Goal: Information Seeking & Learning: Find specific fact

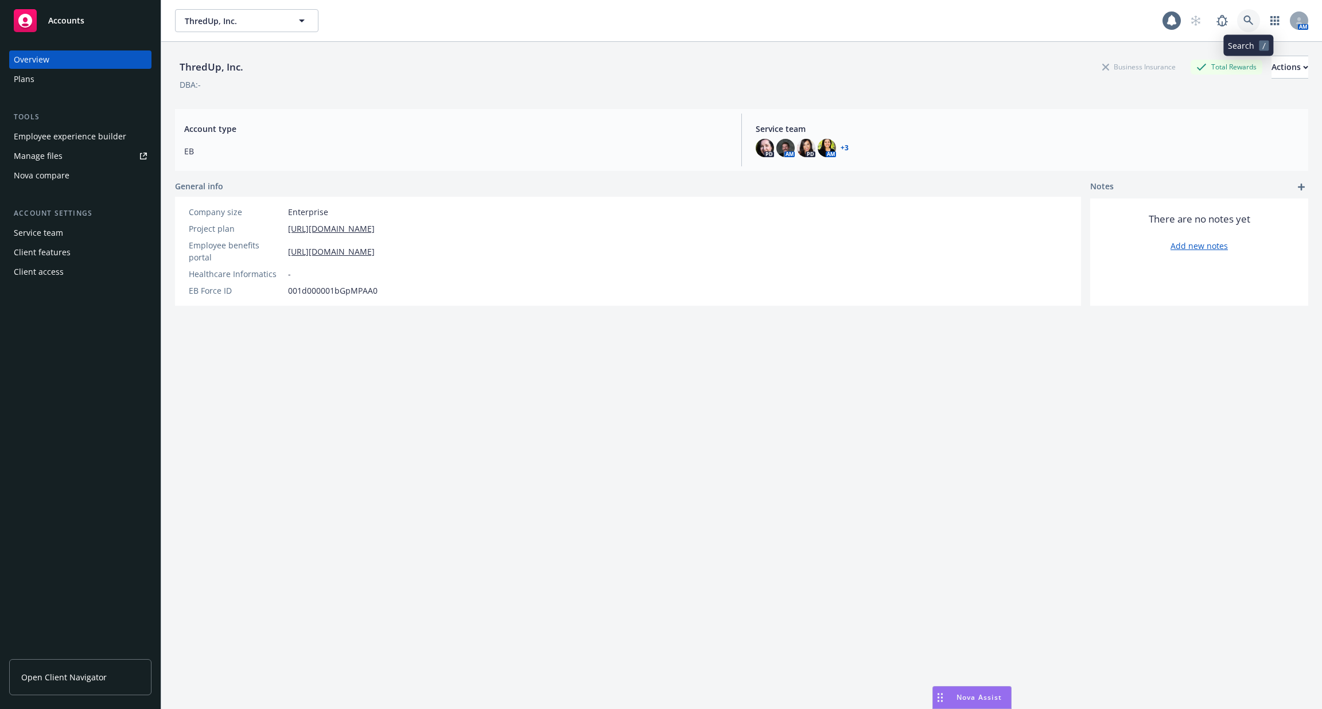
click at [1250, 13] on link at bounding box center [1248, 20] width 23 height 23
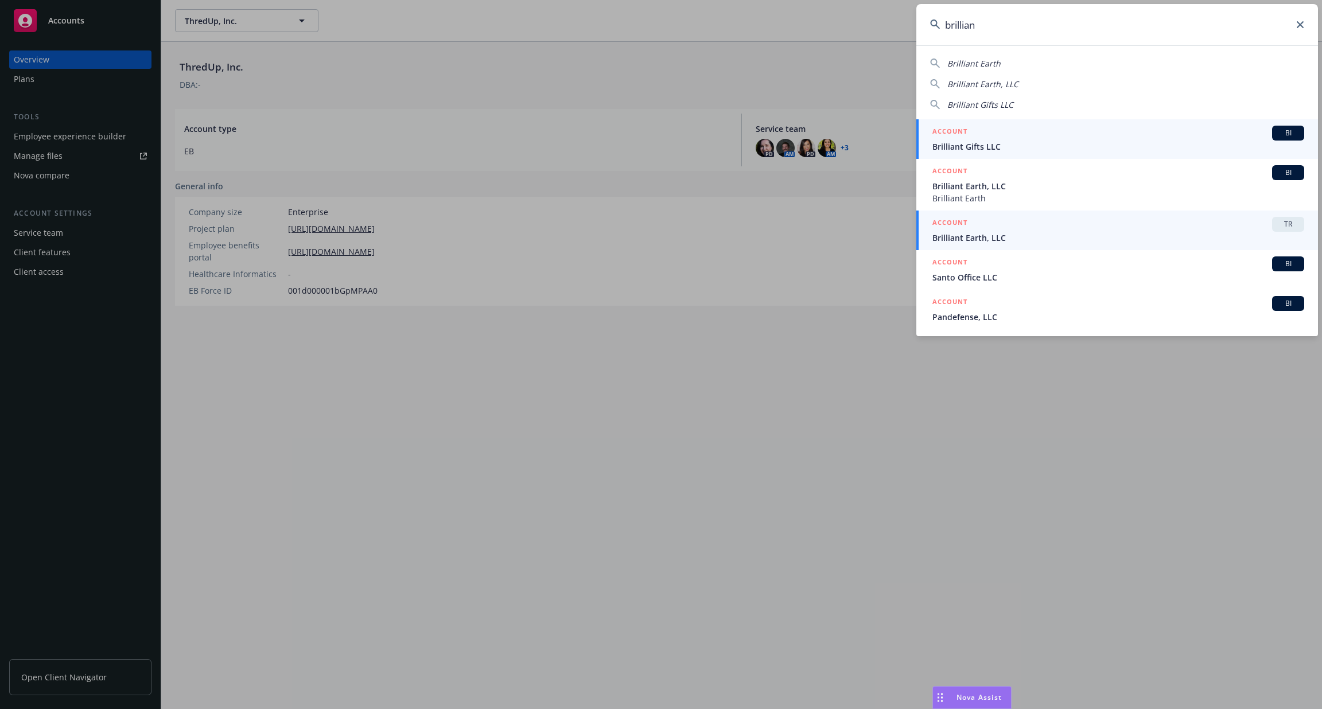
type input "brillian"
click at [1128, 226] on div "ACCOUNT TR" at bounding box center [1118, 224] width 372 height 15
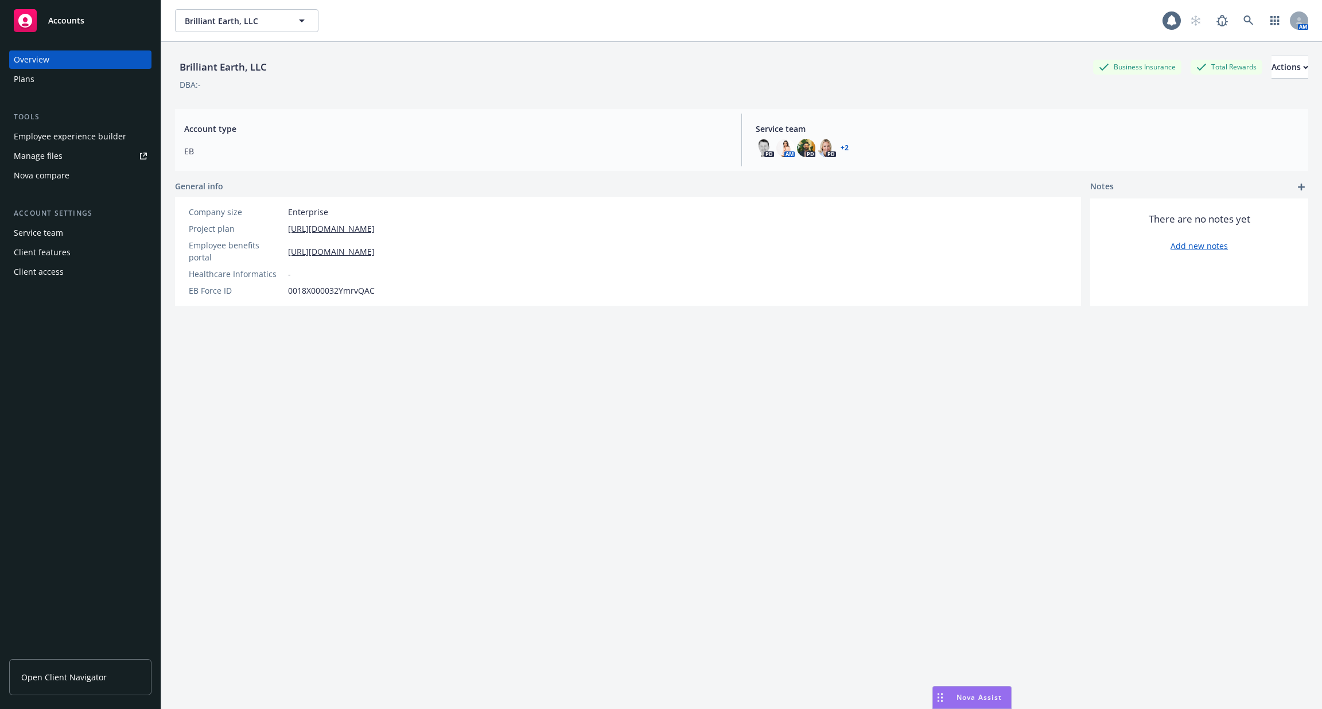
click at [69, 138] on div "Employee experience builder" at bounding box center [70, 136] width 112 height 18
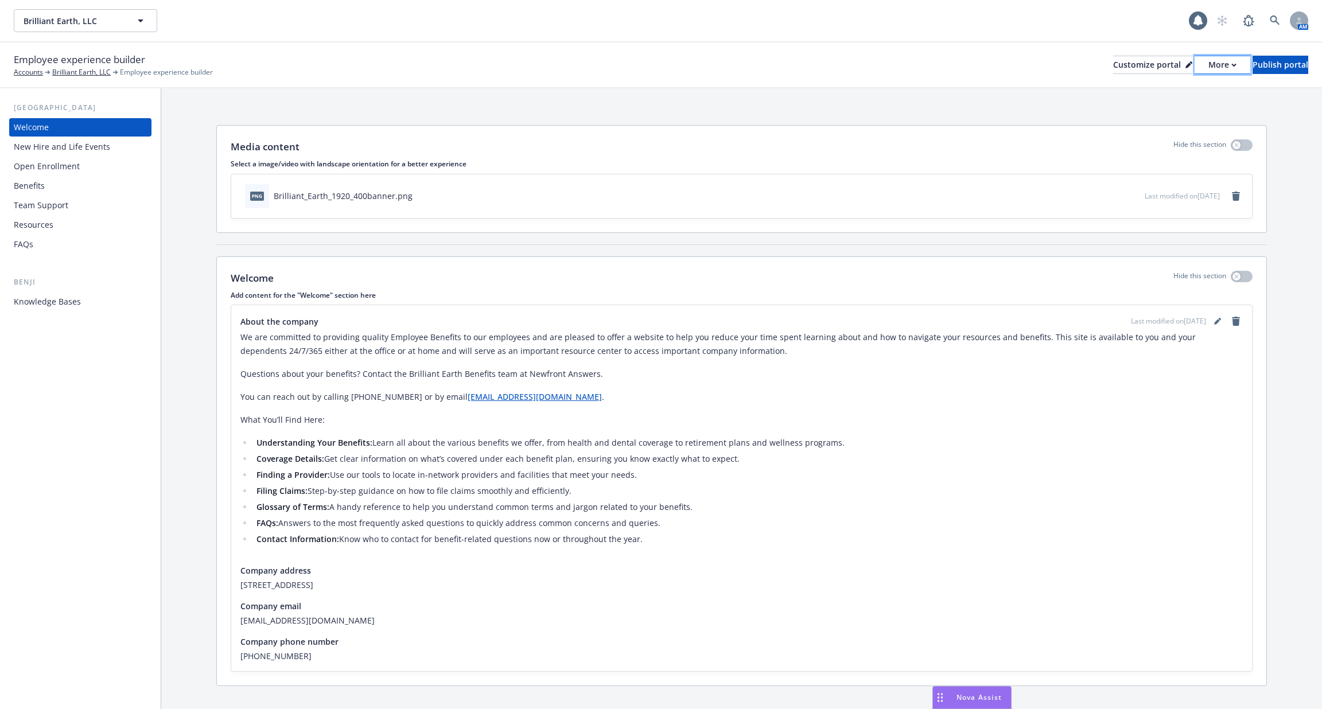
click at [1208, 66] on div "More" at bounding box center [1222, 64] width 28 height 17
click at [1180, 111] on link "Copy portal link" at bounding box center [1162, 114] width 104 height 23
click at [1270, 20] on icon at bounding box center [1275, 20] width 10 height 10
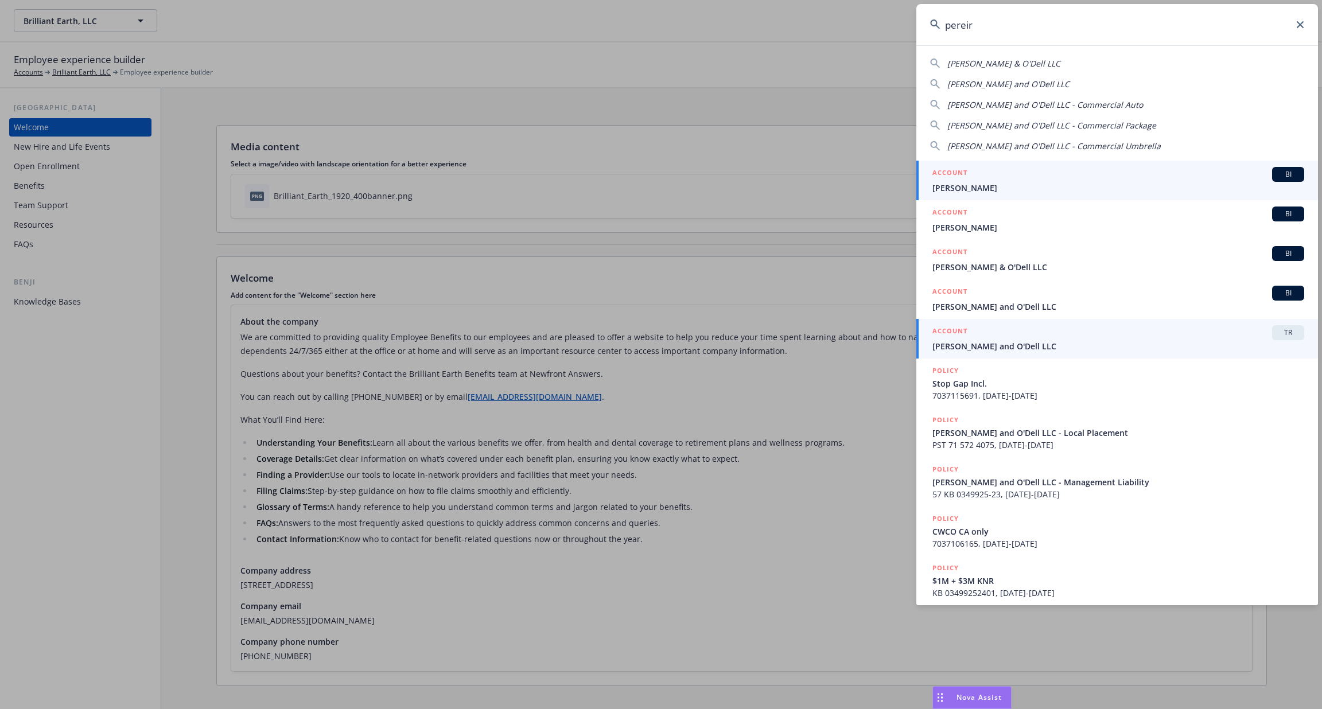
type input "pereir"
click at [1171, 339] on div "ACCOUNT TR" at bounding box center [1118, 332] width 372 height 15
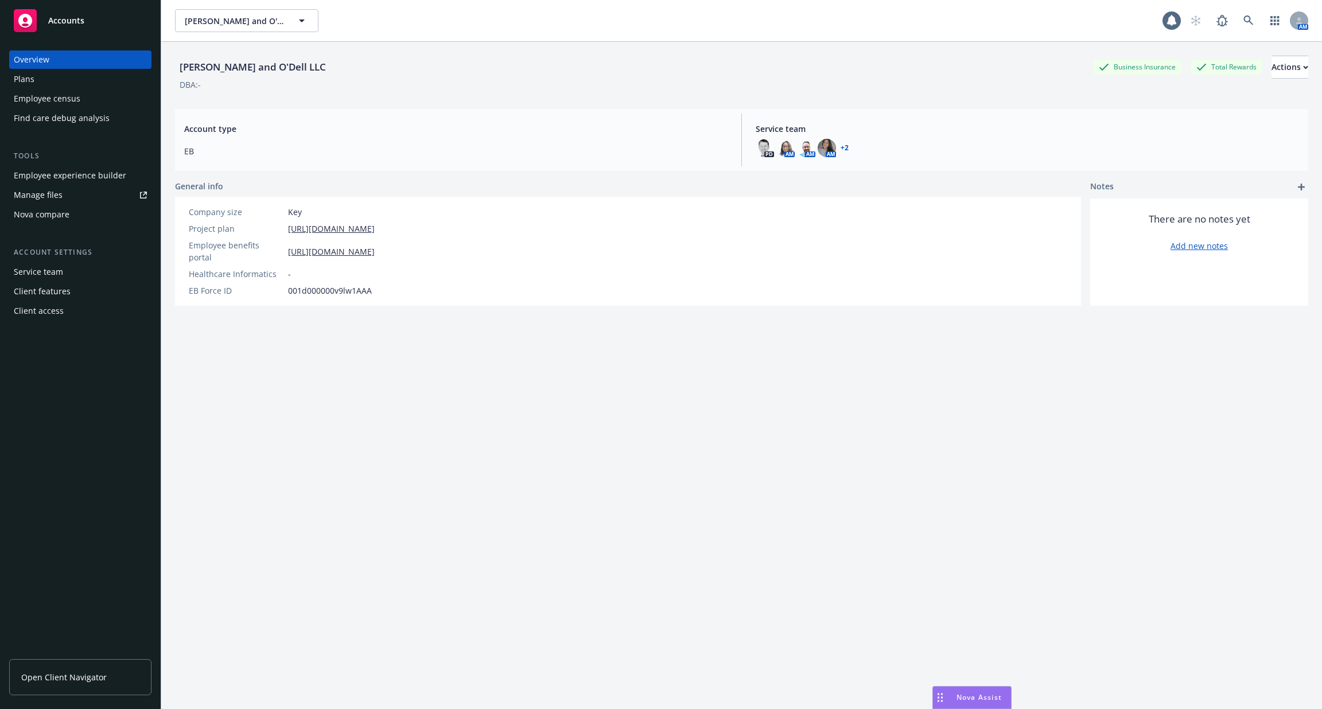
click at [81, 176] on div "Employee experience builder" at bounding box center [70, 175] width 112 height 18
click at [96, 175] on div "Employee experience builder" at bounding box center [70, 175] width 112 height 18
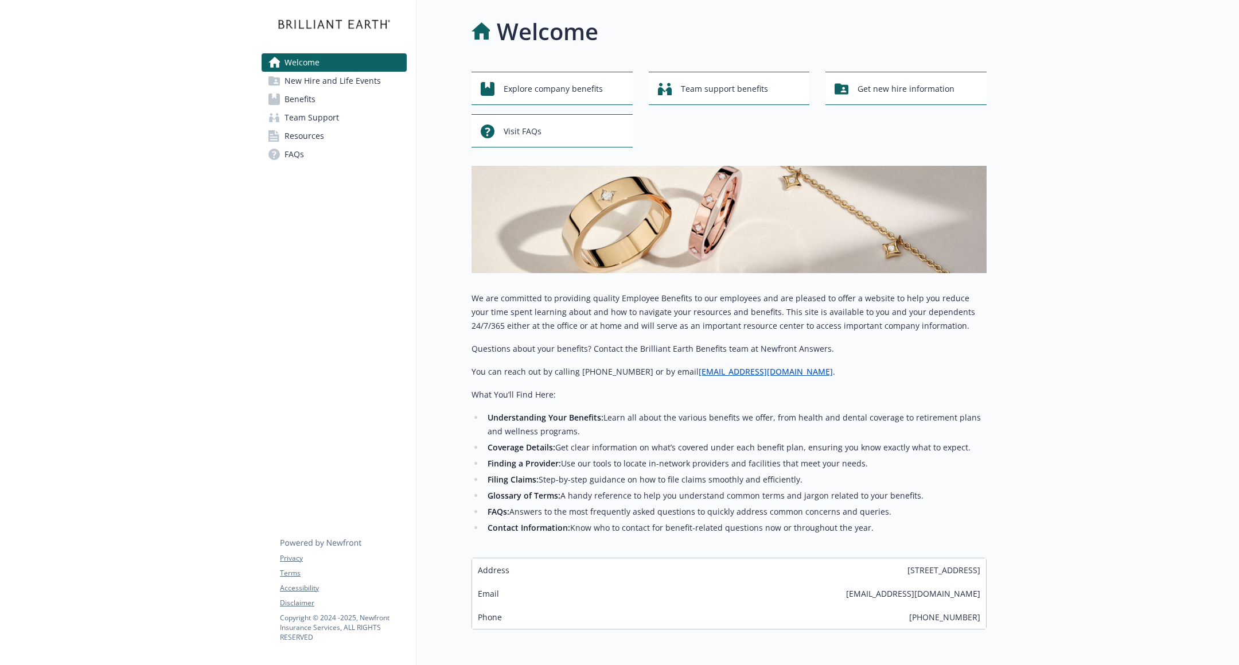
click at [329, 103] on link "Benefits" at bounding box center [334, 99] width 145 height 18
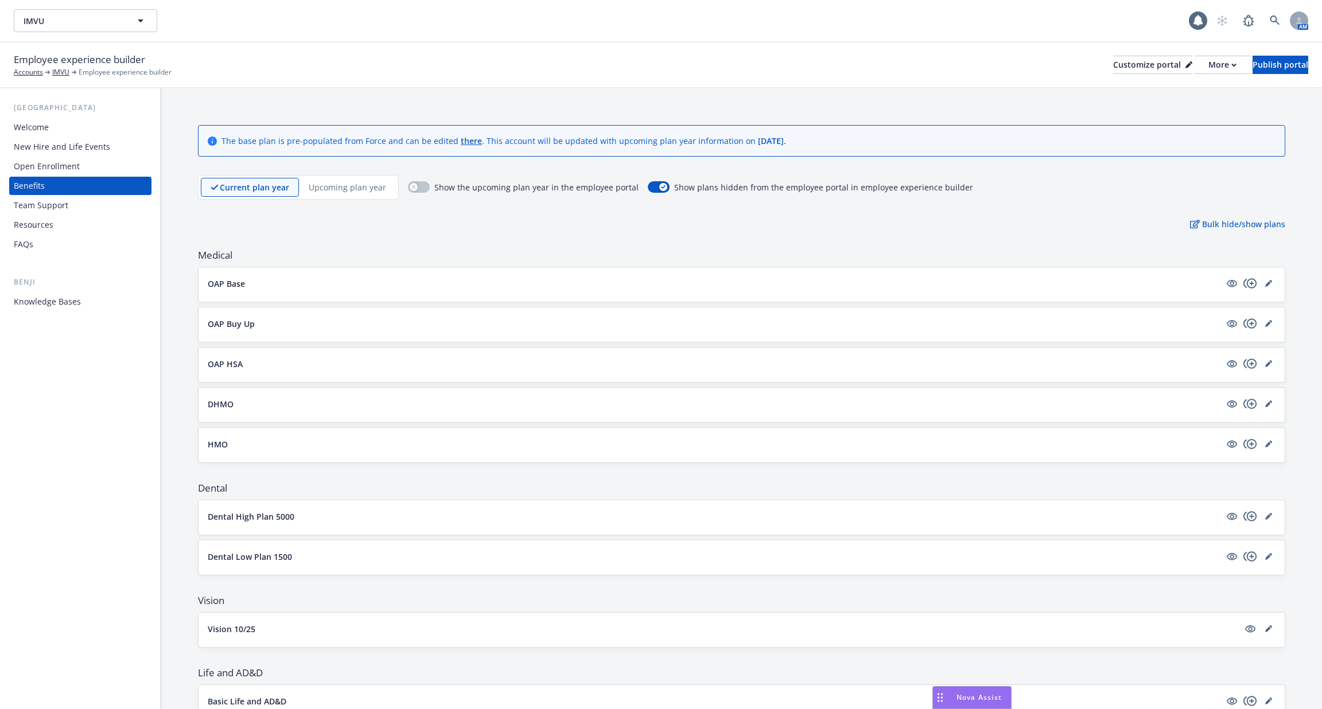
click at [68, 160] on div "Open Enrollment" at bounding box center [47, 166] width 66 height 18
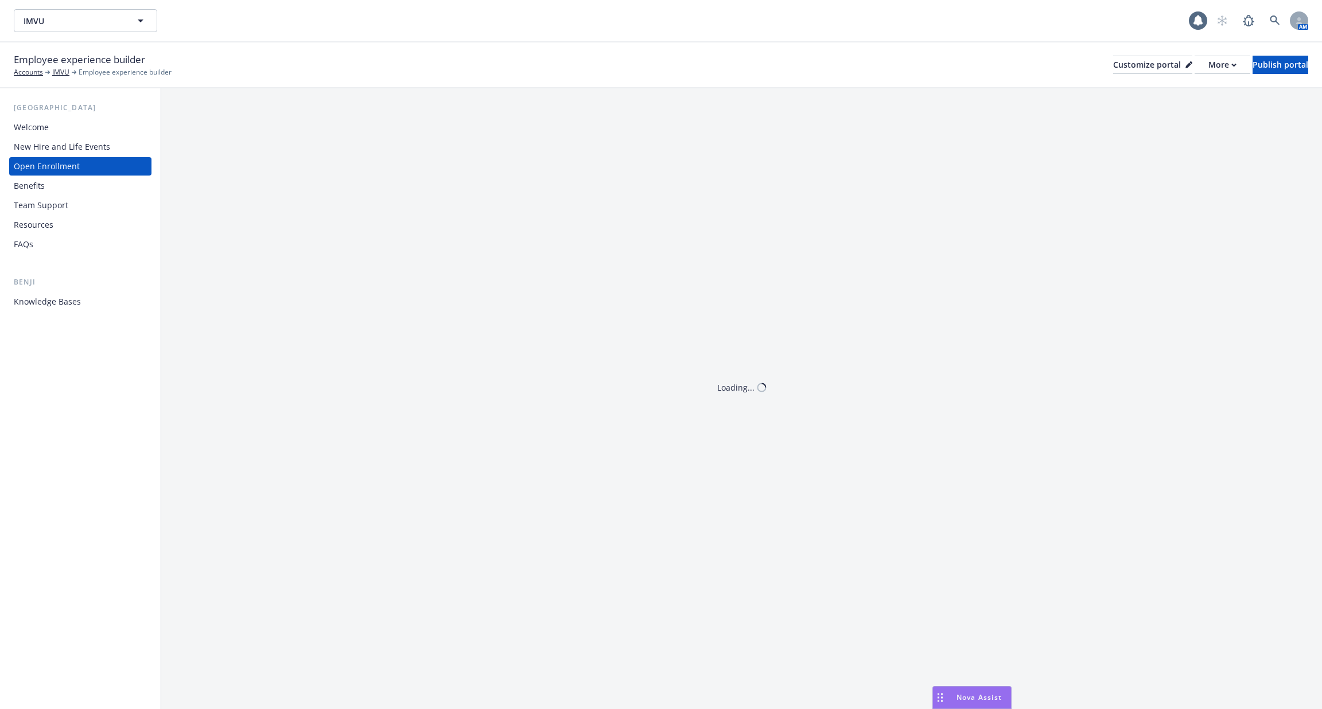
click at [62, 142] on div "New Hire and Life Events" at bounding box center [62, 147] width 96 height 18
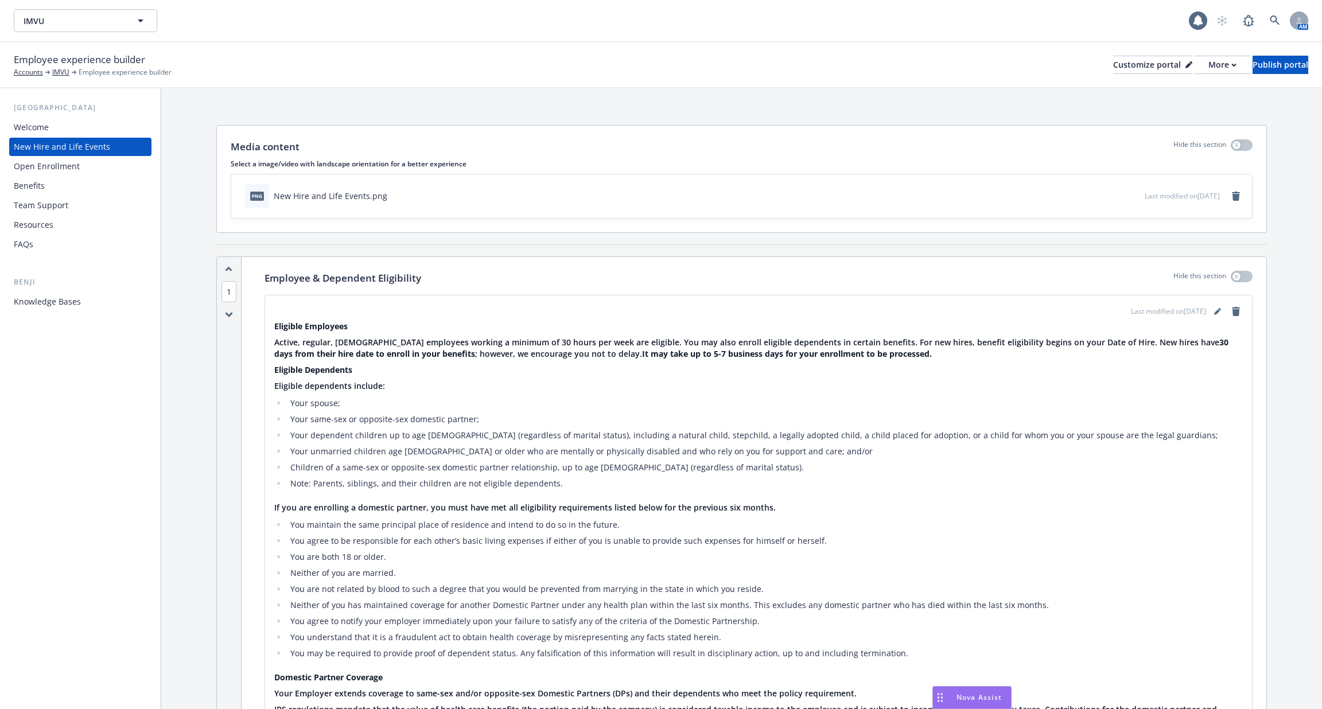
click at [58, 191] on div "Benefits" at bounding box center [80, 186] width 133 height 18
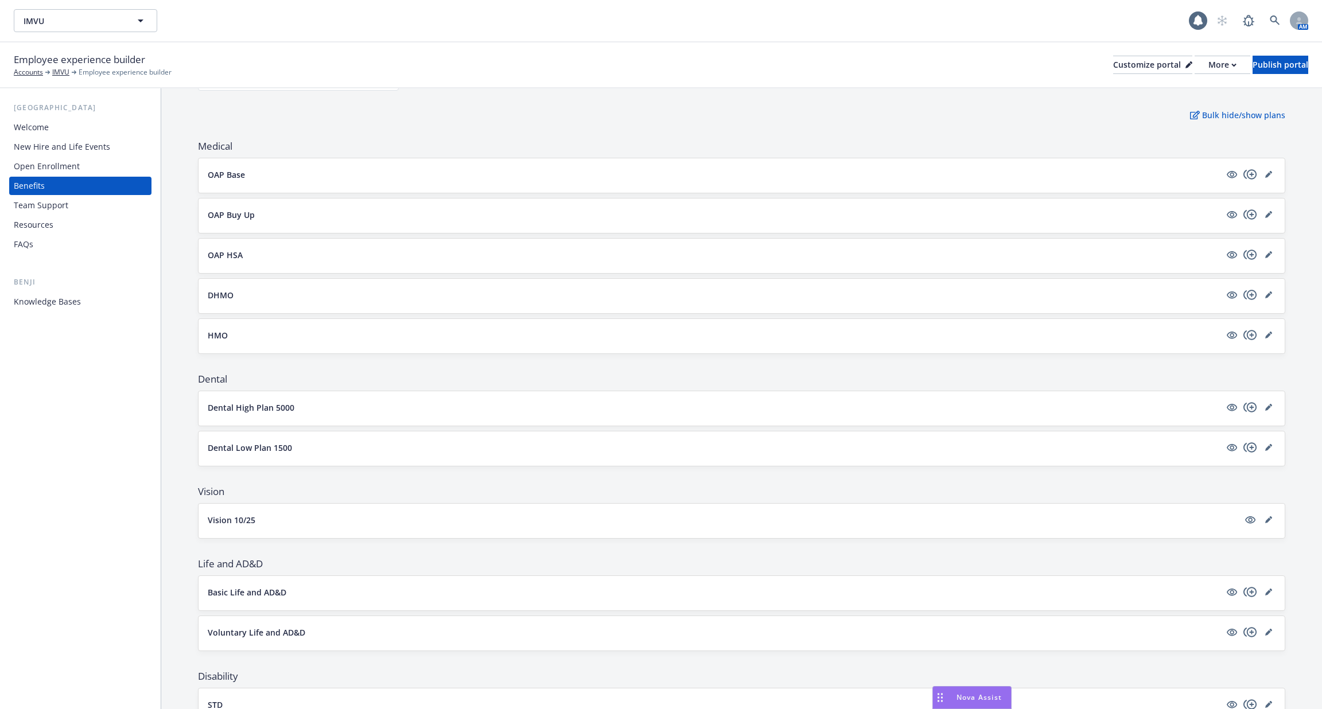
scroll to position [90, 0]
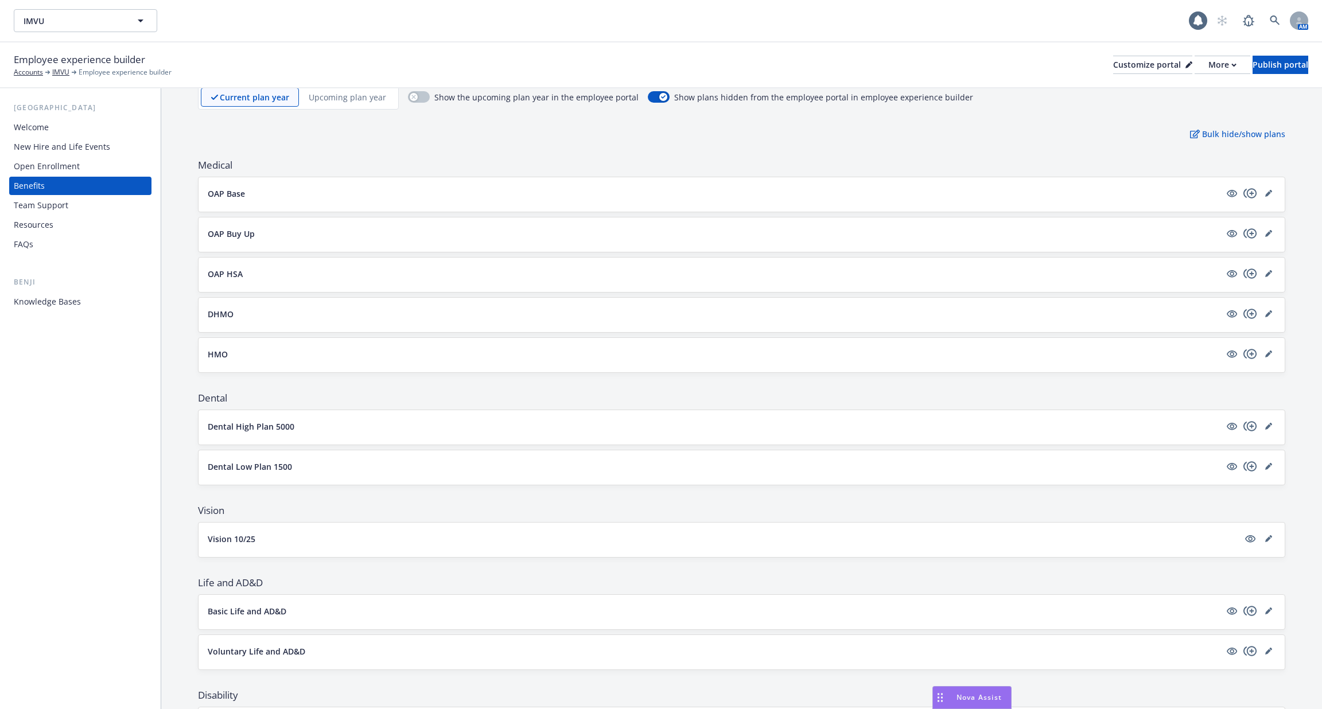
click at [228, 193] on p "OAP Base" at bounding box center [226, 194] width 37 height 12
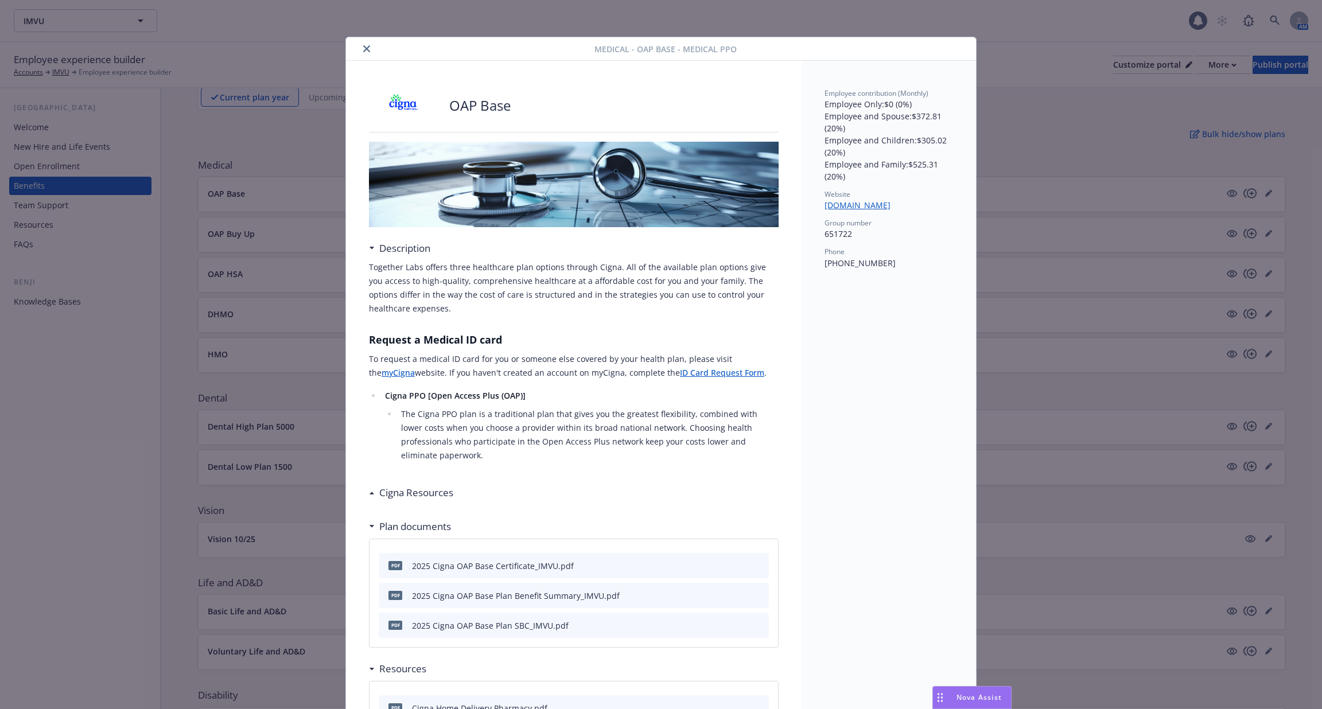
scroll to position [34, 0]
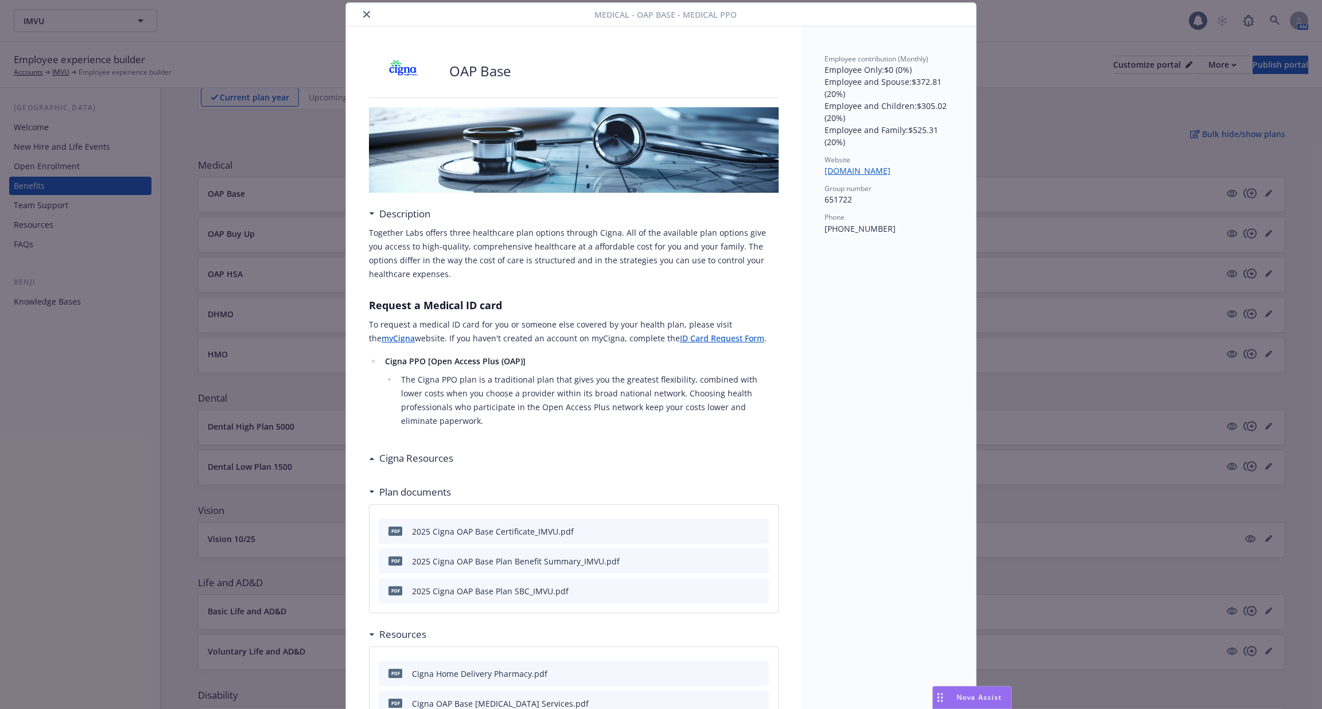
click at [236, 269] on div "Medical - OAP Base - Medical PPO OAP Base Description Together Labs offers thre…" at bounding box center [661, 354] width 1322 height 709
click at [370, 12] on button "close" at bounding box center [367, 14] width 14 height 14
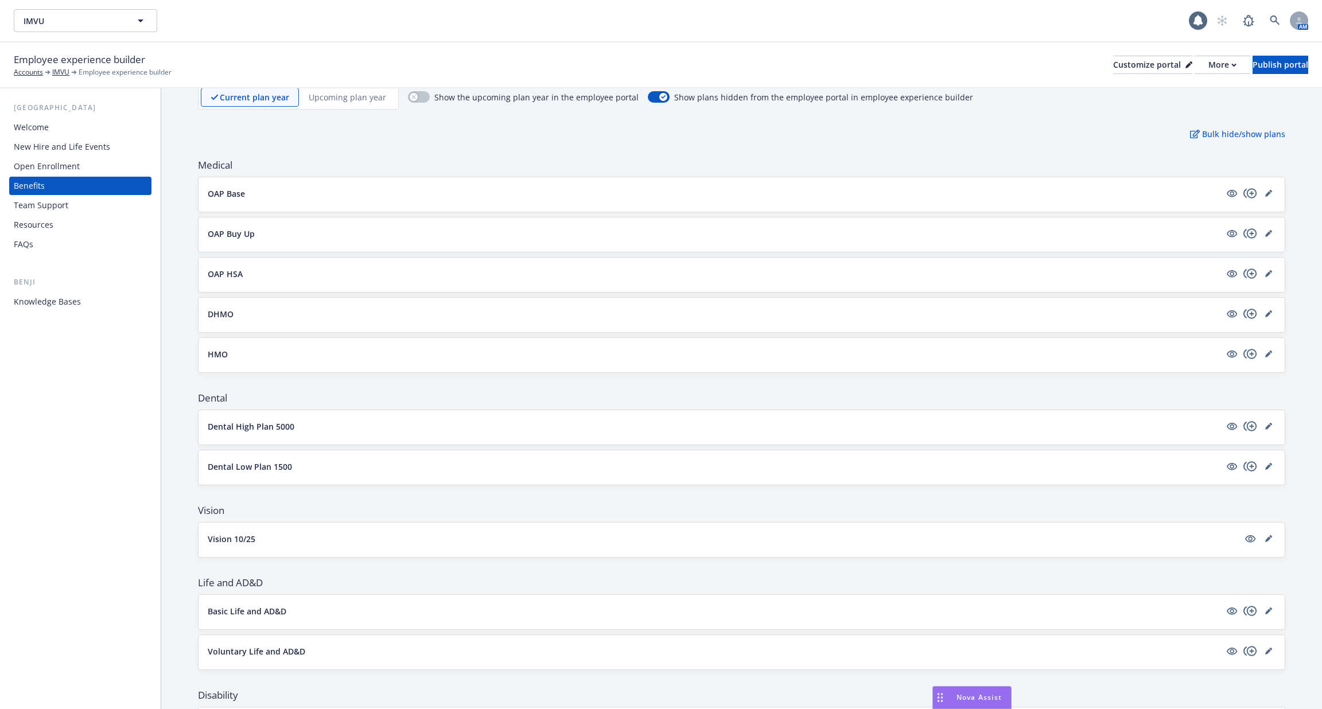
click at [244, 246] on div "OAP Buy Up" at bounding box center [742, 234] width 1086 height 34
click at [238, 232] on p "OAP Buy Up" at bounding box center [231, 234] width 47 height 12
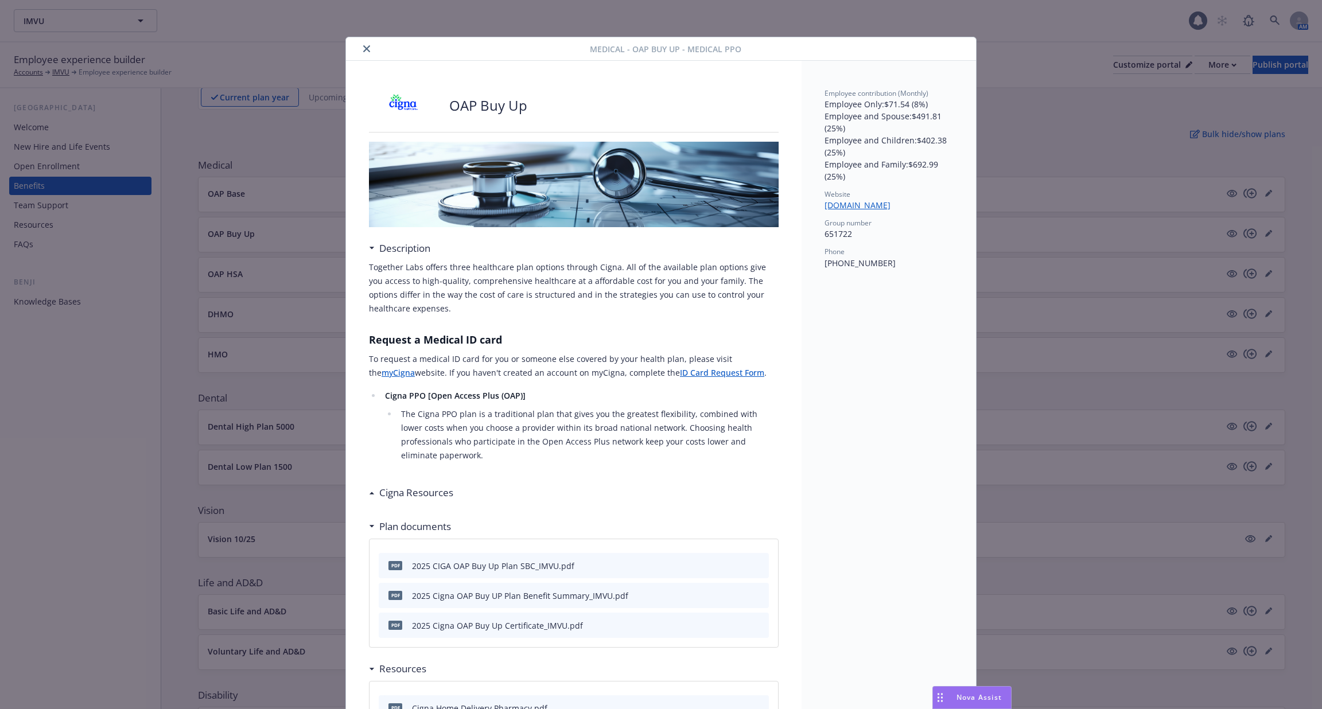
scroll to position [34, 0]
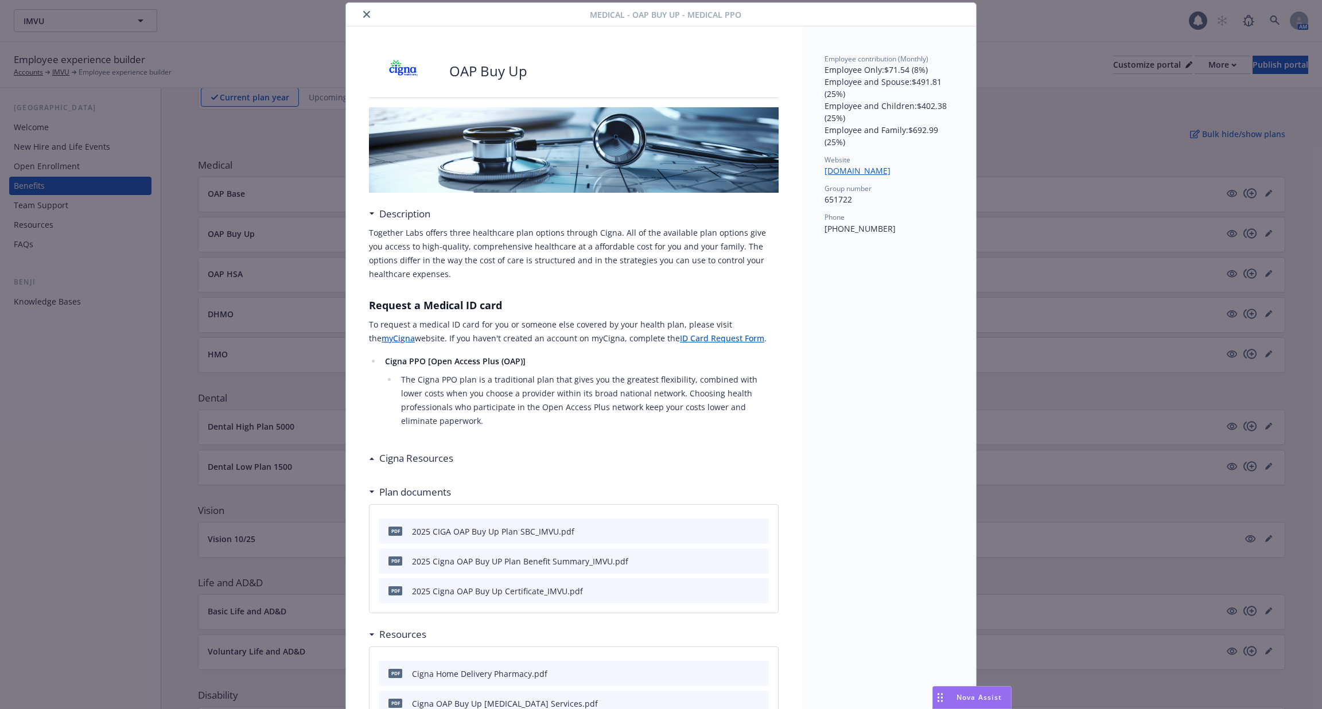
click at [369, 15] on icon "close" at bounding box center [366, 14] width 7 height 7
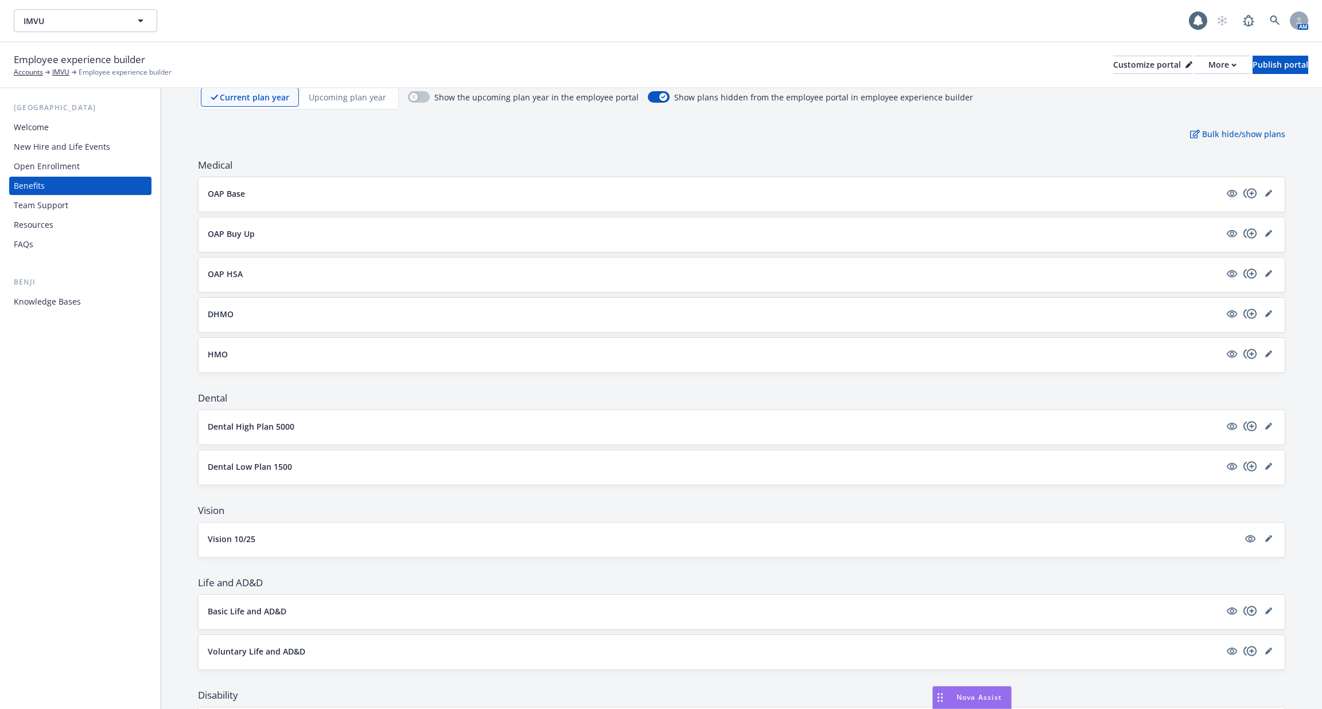
click at [224, 278] on div "OAP HSA" at bounding box center [742, 275] width 1068 height 16
click at [225, 269] on p "OAP HSA" at bounding box center [225, 274] width 35 height 12
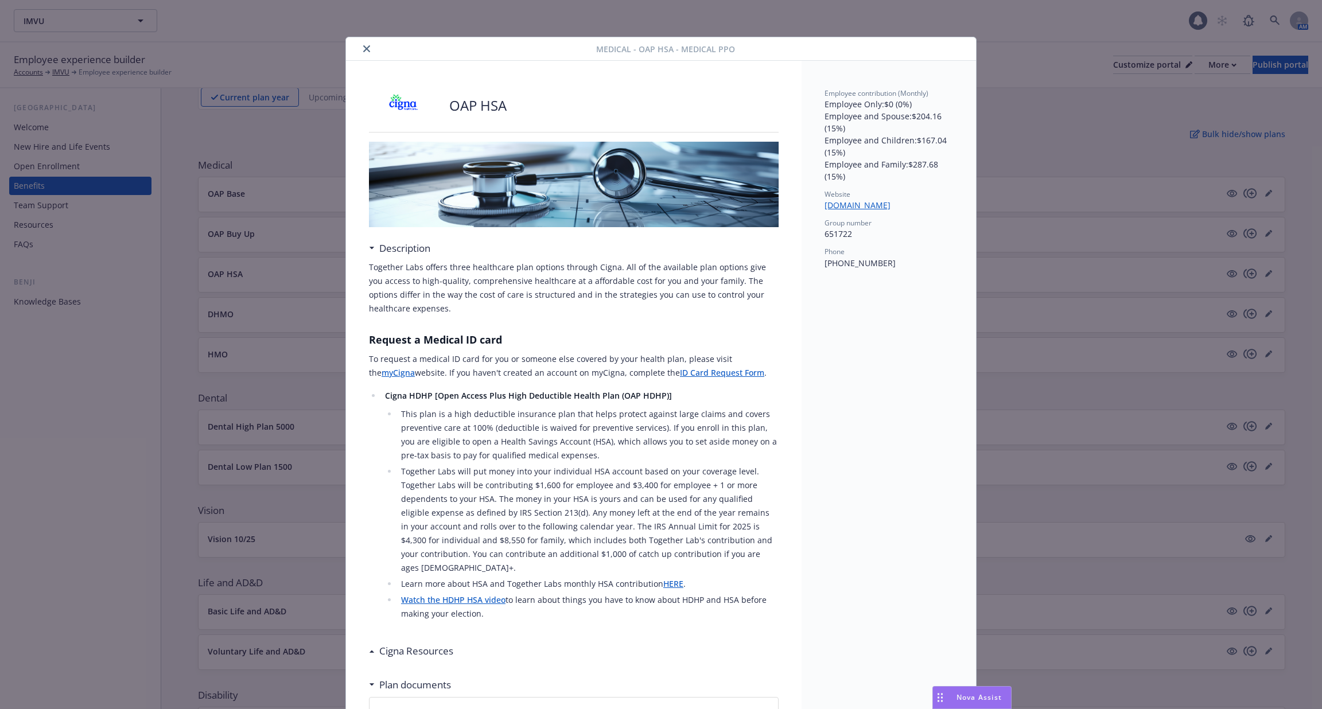
scroll to position [34, 0]
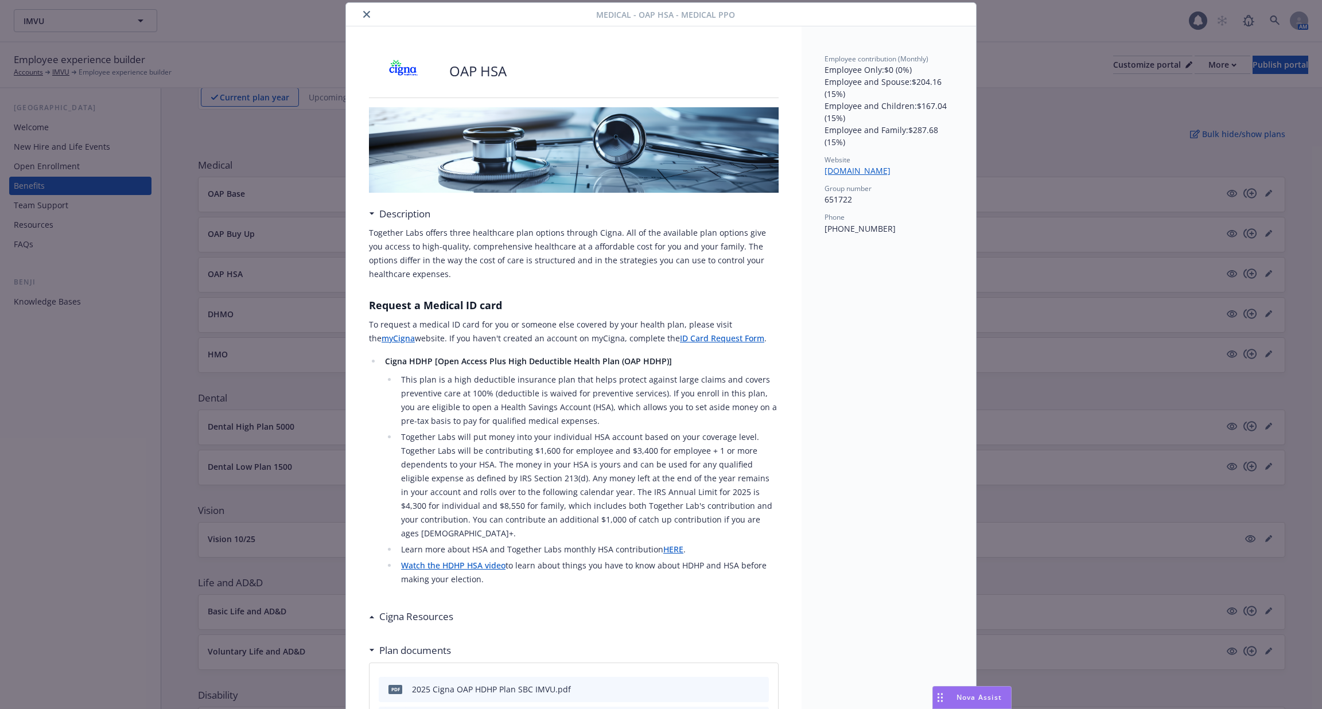
click at [364, 15] on icon "close" at bounding box center [366, 14] width 7 height 7
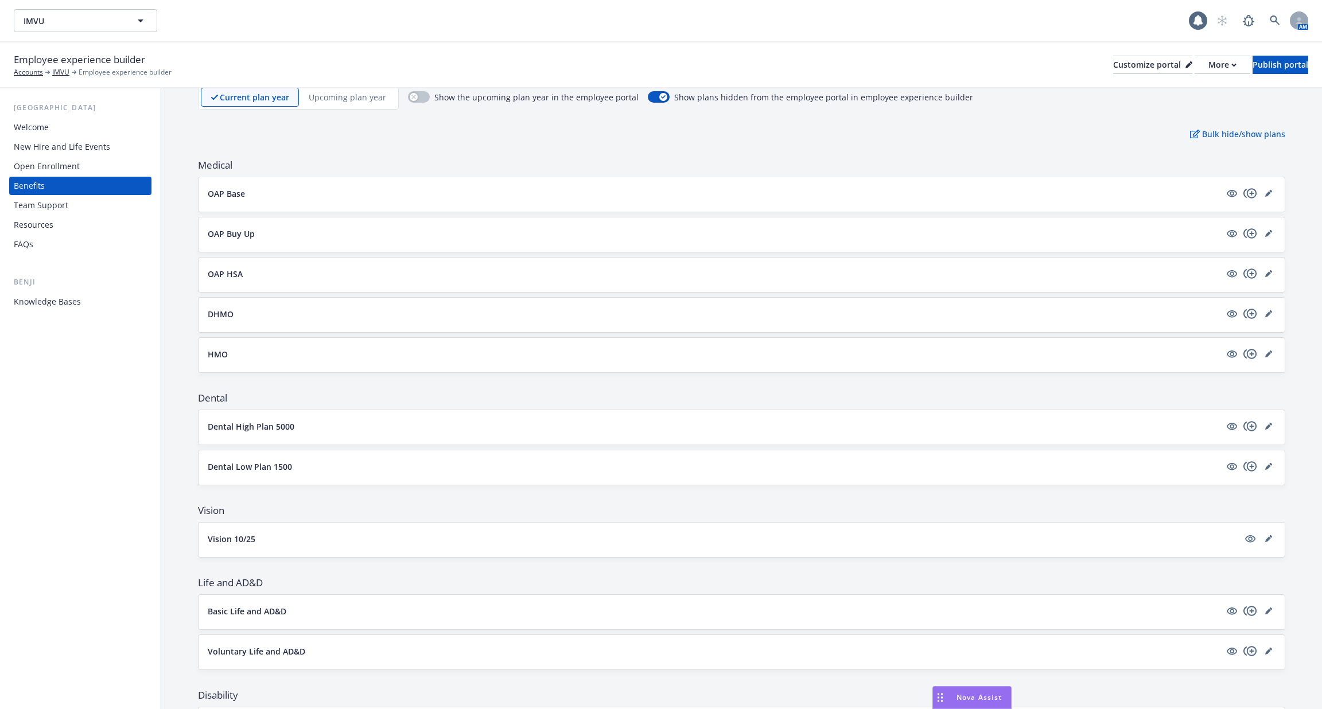
click at [224, 318] on div "DHMO" at bounding box center [742, 315] width 1068 height 16
click at [221, 313] on p "DHMO" at bounding box center [221, 314] width 26 height 12
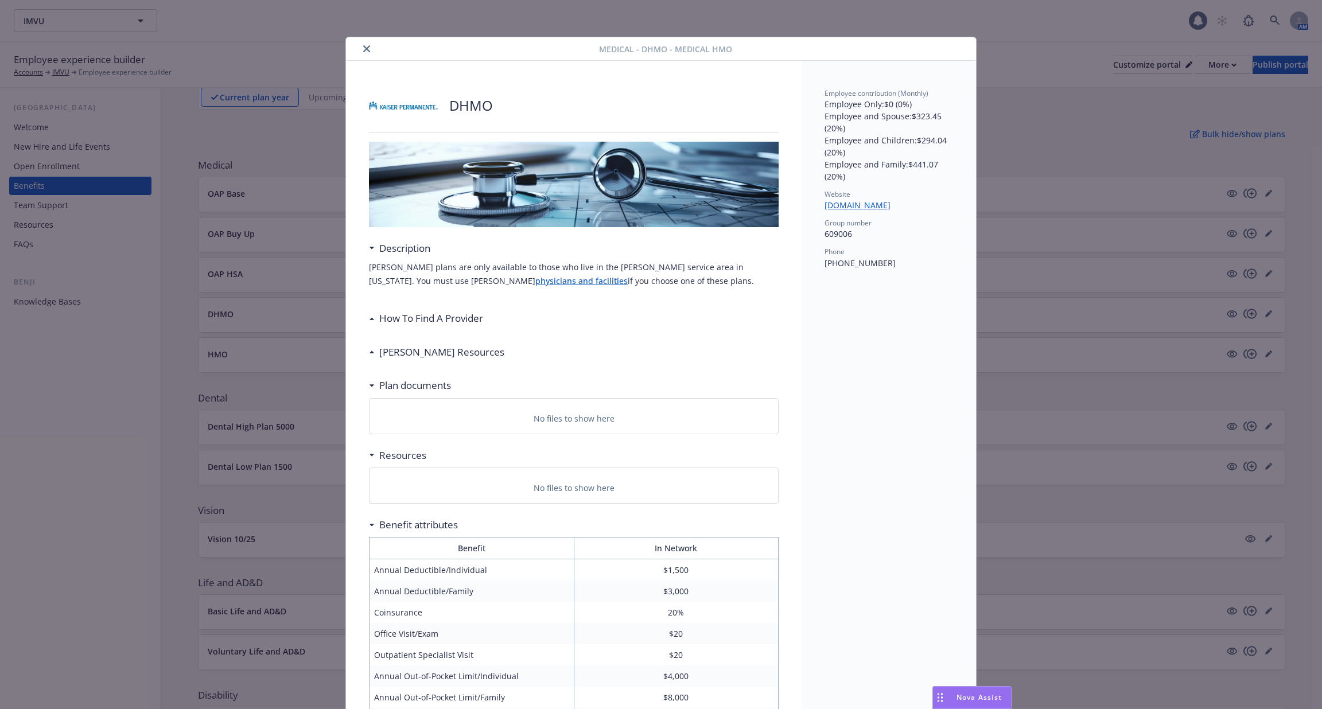
scroll to position [34, 0]
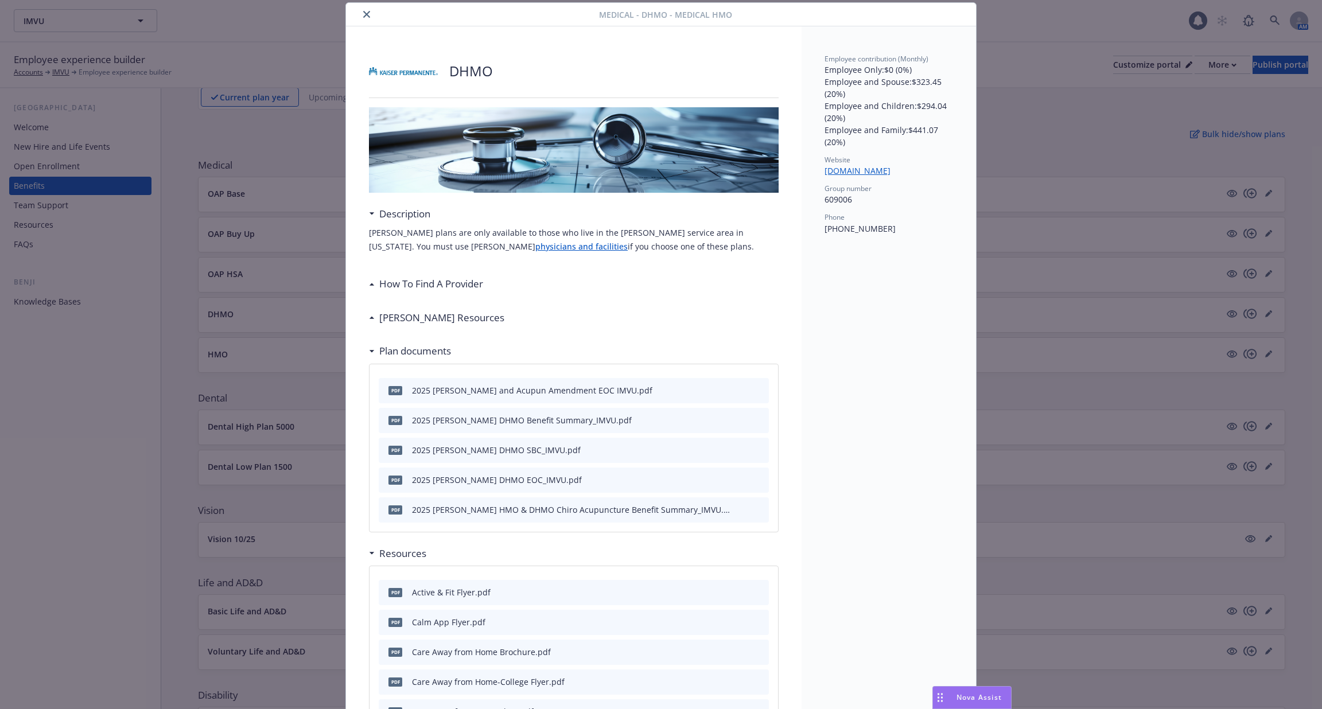
click at [353, 15] on div at bounding box center [475, 14] width 248 height 14
click at [360, 15] on button "close" at bounding box center [367, 14] width 14 height 14
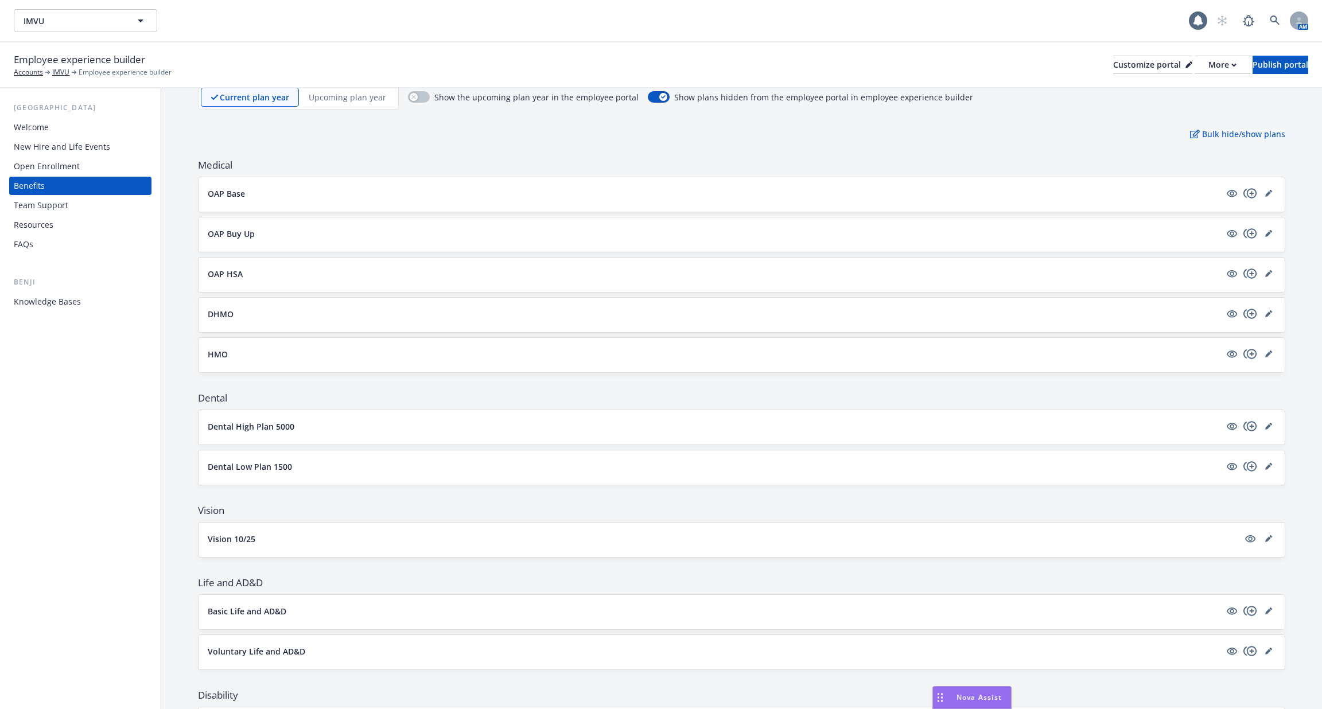
click at [226, 348] on p "HMO" at bounding box center [218, 354] width 20 height 12
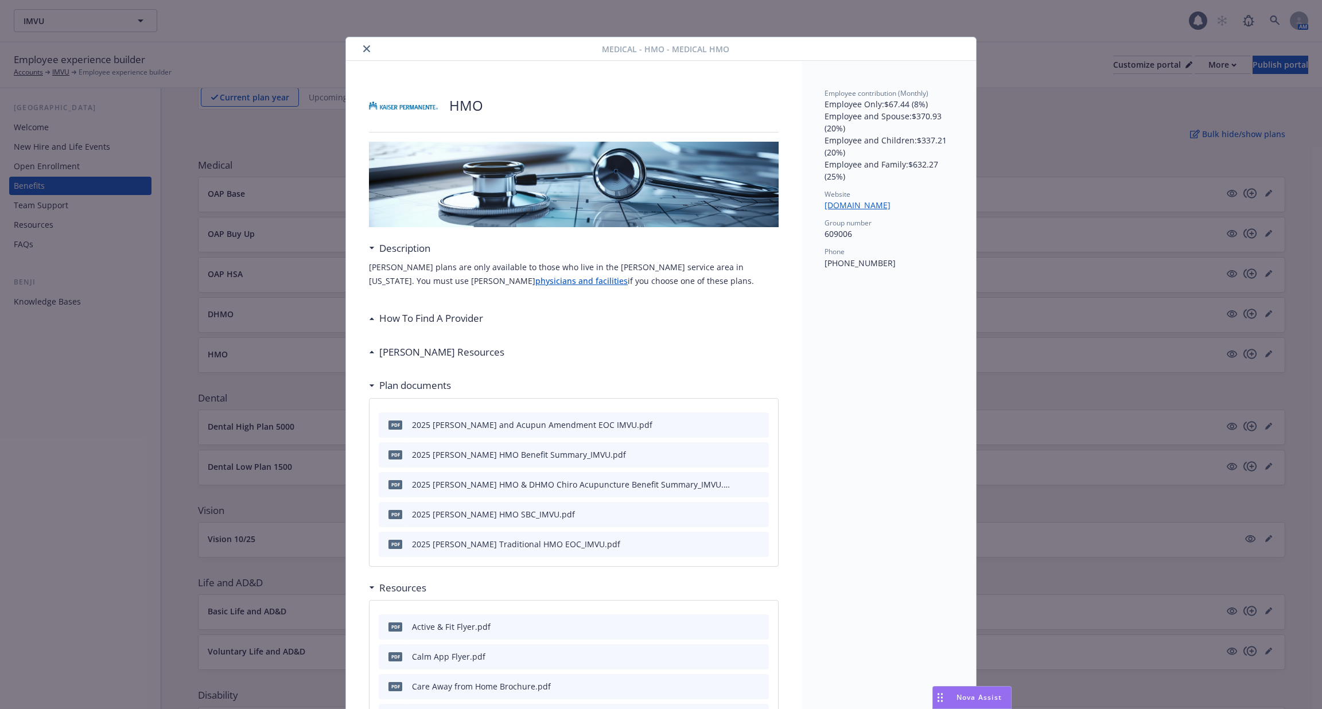
scroll to position [34, 0]
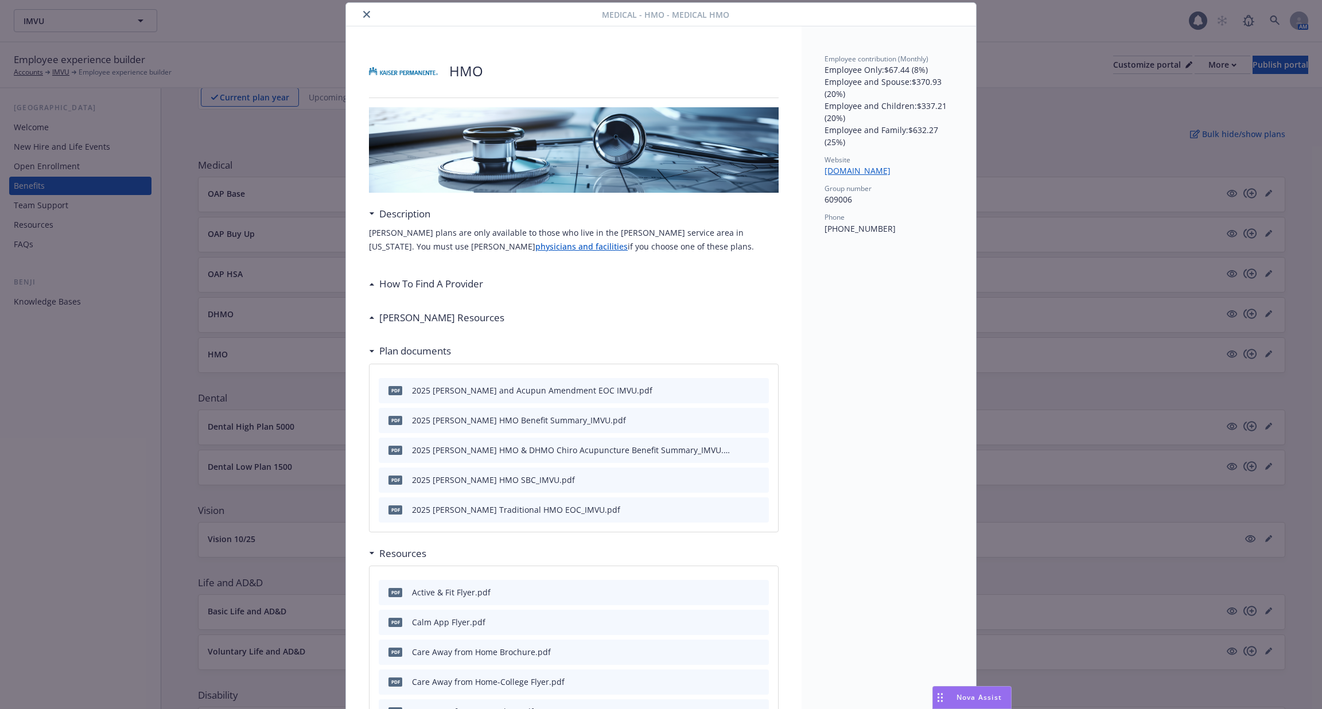
click at [979, 107] on div "Medical - HMO - Medical HMO HMO Description Kaiser plans are only available to …" at bounding box center [661, 354] width 1322 height 709
click at [1055, 91] on div "Medical - HMO - Medical HMO HMO Description Kaiser plans are only available to …" at bounding box center [661, 354] width 1322 height 709
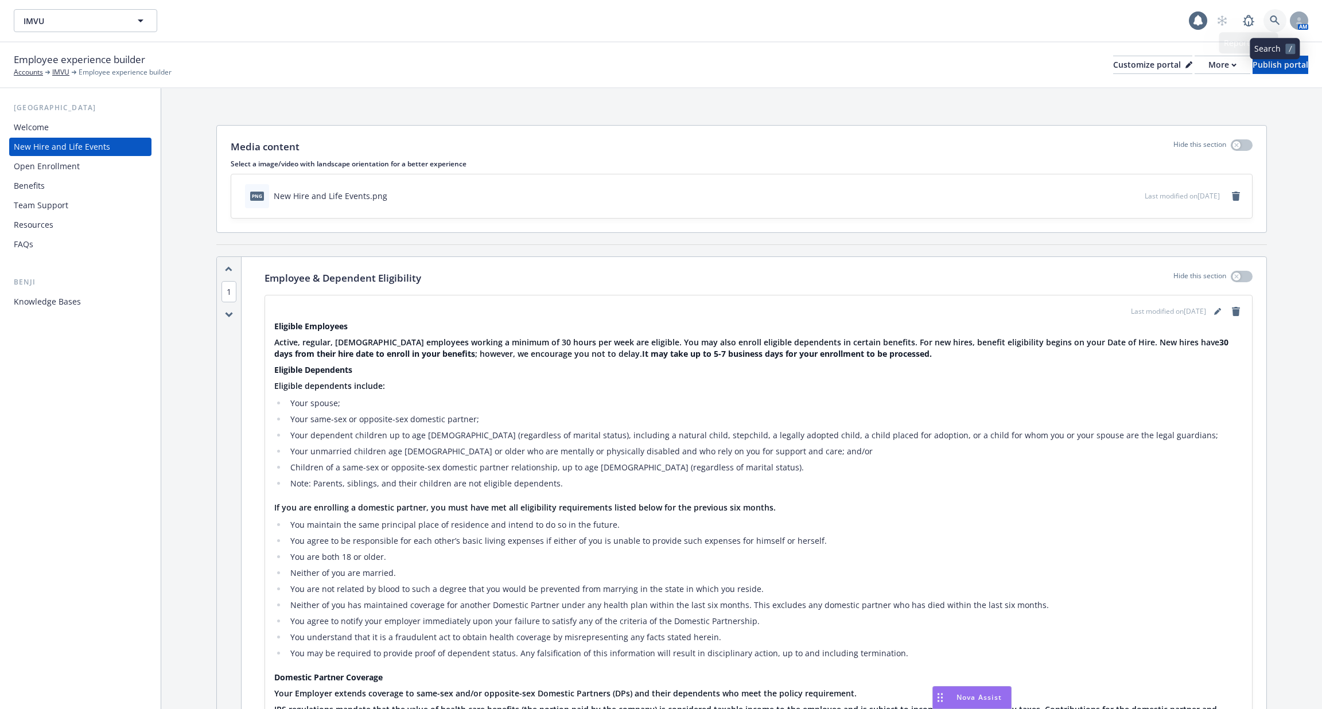
click at [1284, 19] on link at bounding box center [1275, 20] width 23 height 23
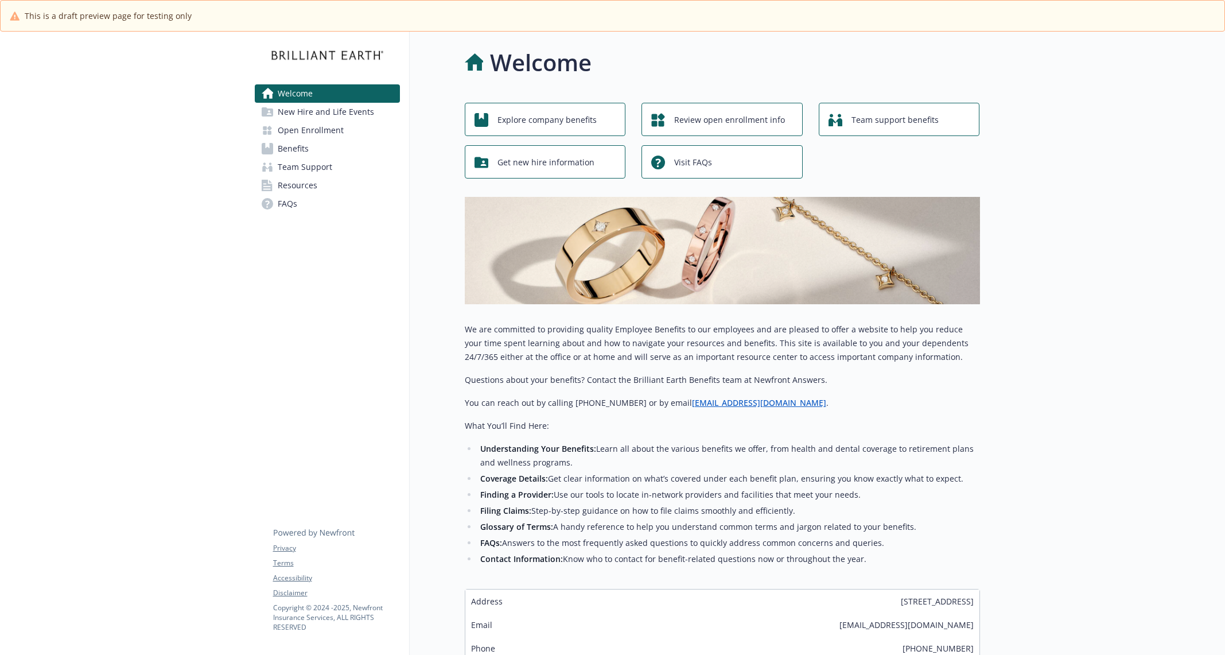
click at [325, 147] on link "Benefits" at bounding box center [327, 148] width 145 height 18
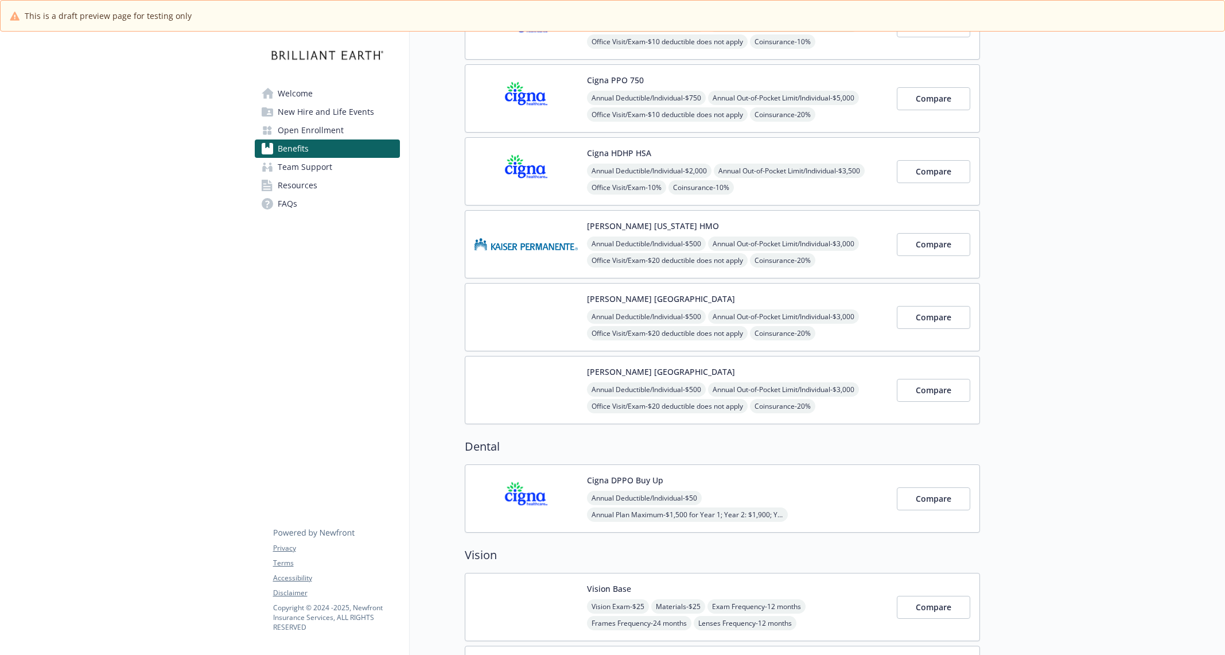
scroll to position [168, 0]
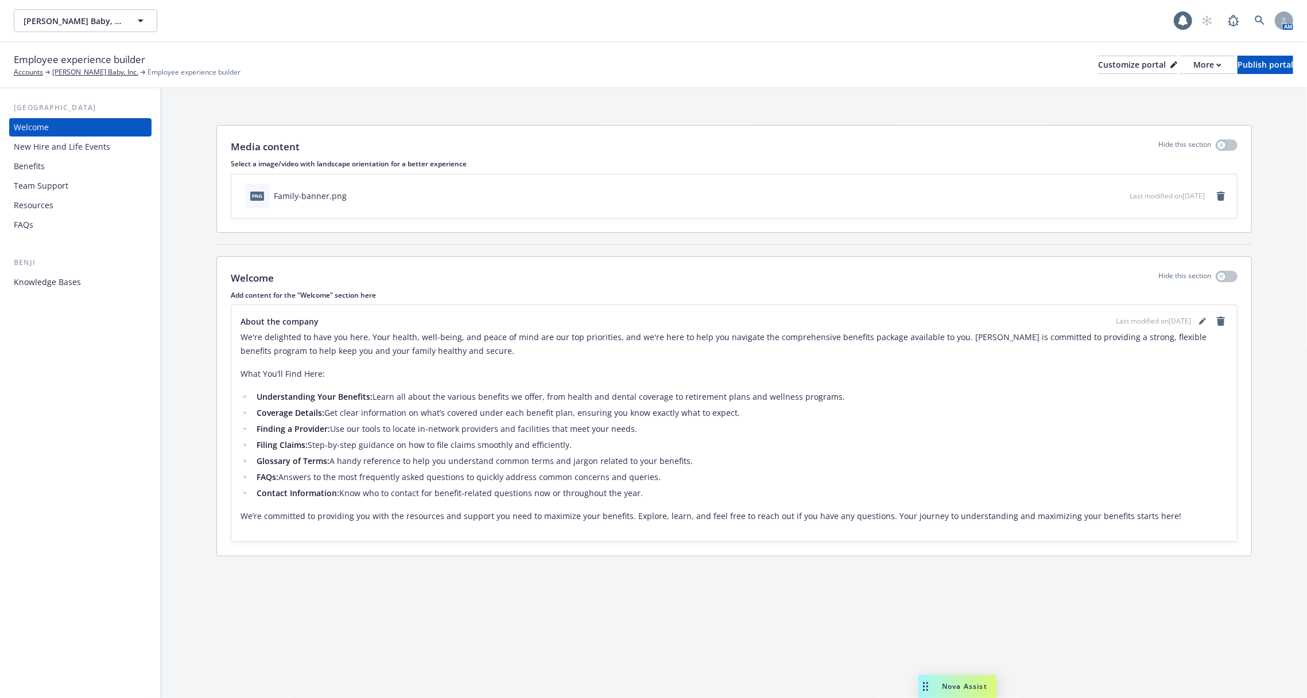
click at [92, 168] on div "Benefits" at bounding box center [80, 166] width 133 height 18
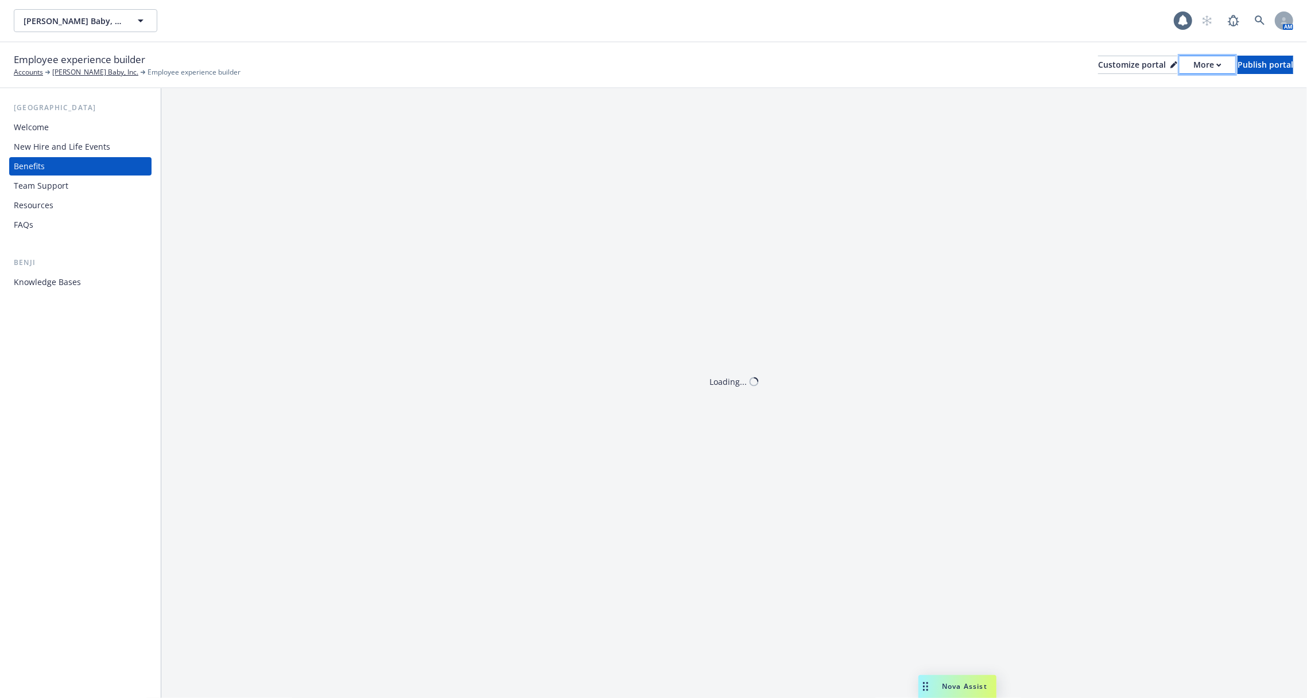
click at [1193, 70] on div "More" at bounding box center [1207, 64] width 28 height 17
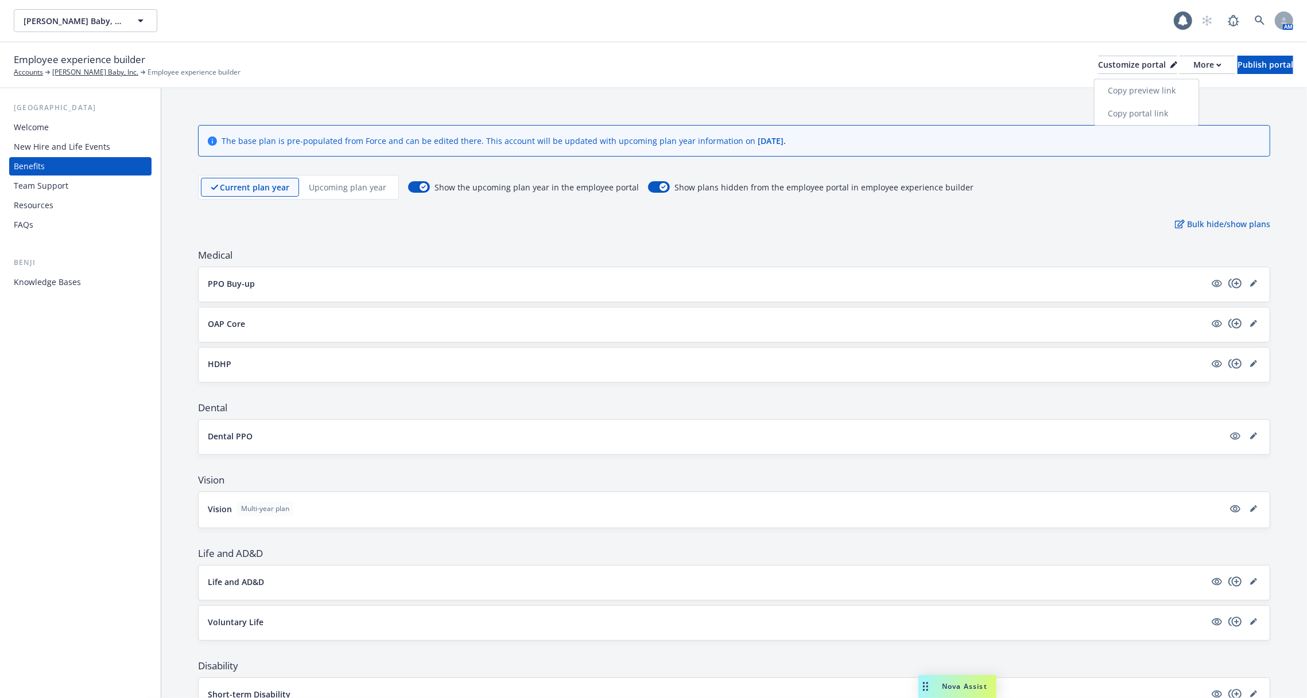
click at [1165, 114] on link "Copy portal link" at bounding box center [1146, 113] width 104 height 23
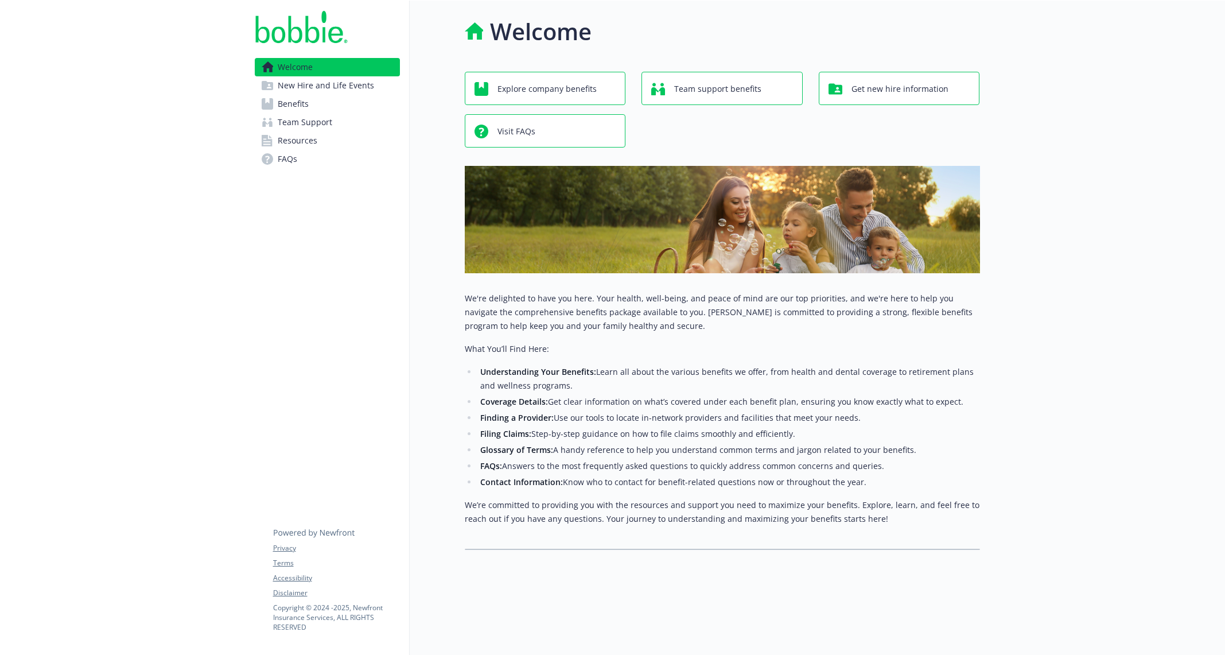
click at [311, 105] on link "Benefits" at bounding box center [327, 104] width 145 height 18
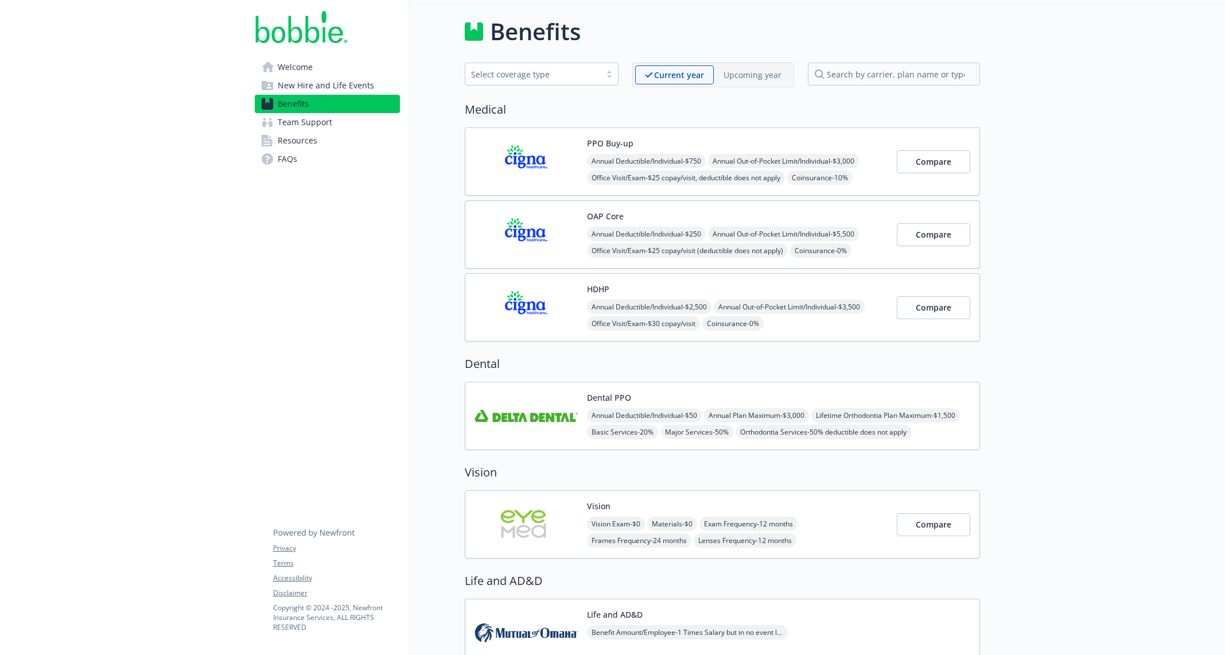
click at [342, 89] on span "New Hire and Life Events" at bounding box center [326, 85] width 96 height 18
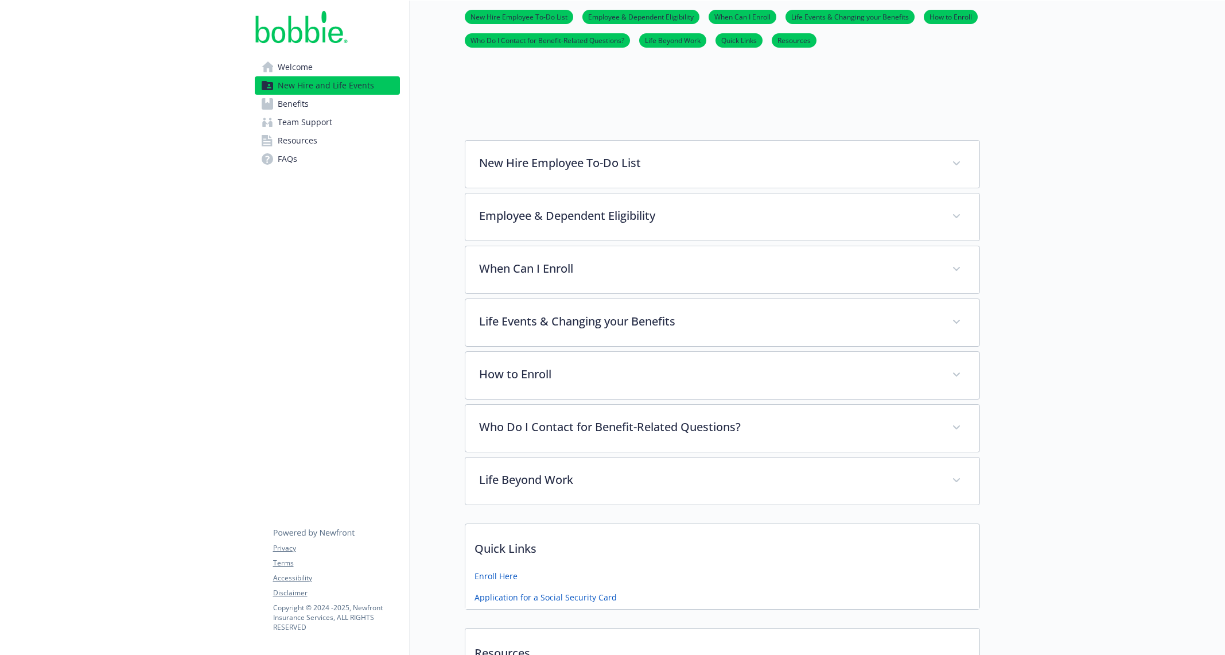
scroll to position [275, 0]
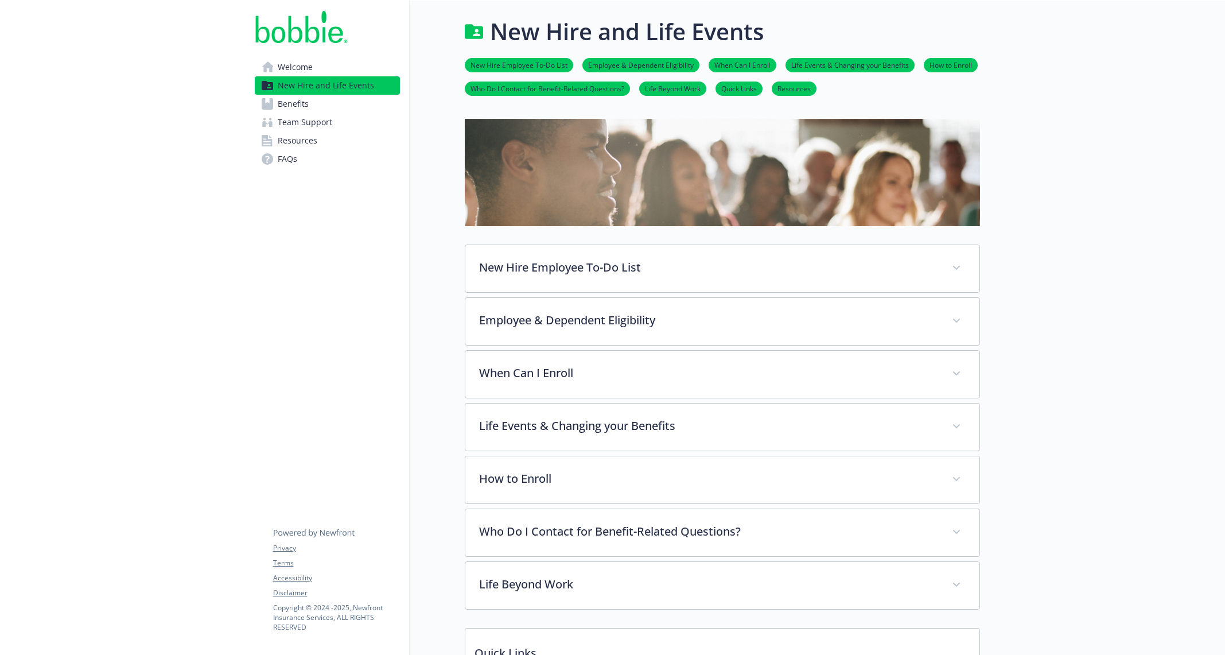
scroll to position [275, 0]
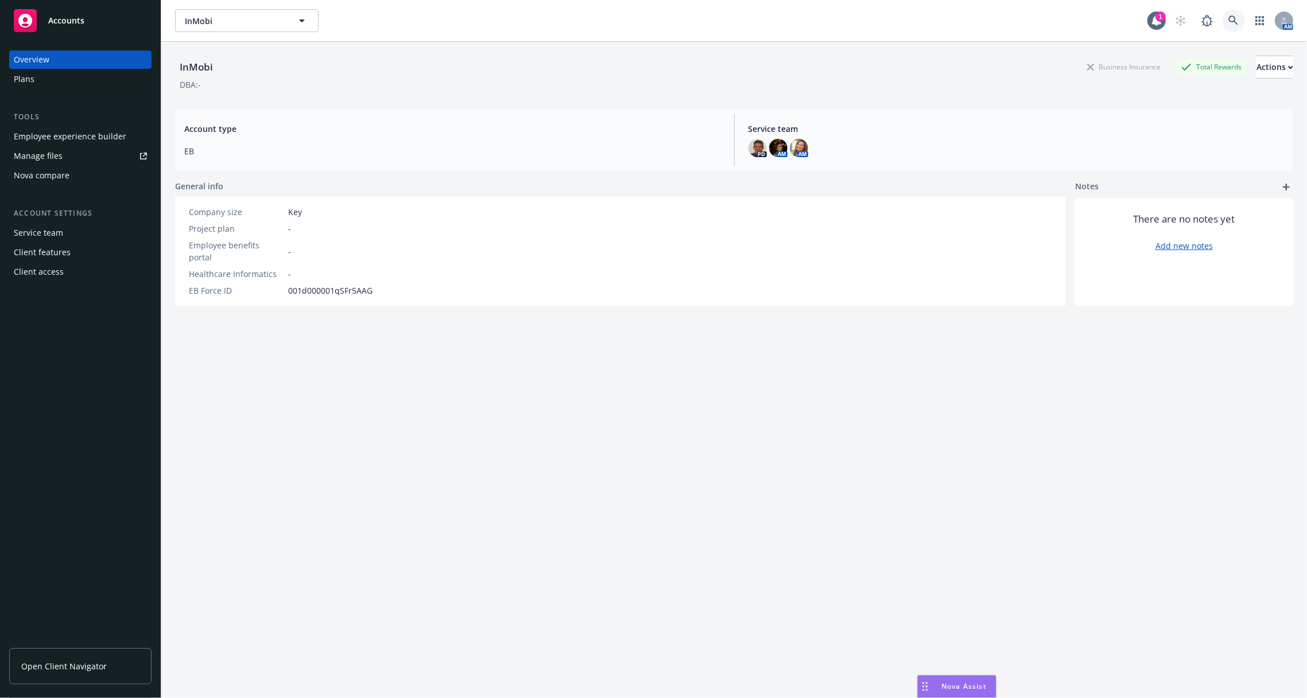
click at [1235, 16] on icon at bounding box center [1233, 20] width 10 height 10
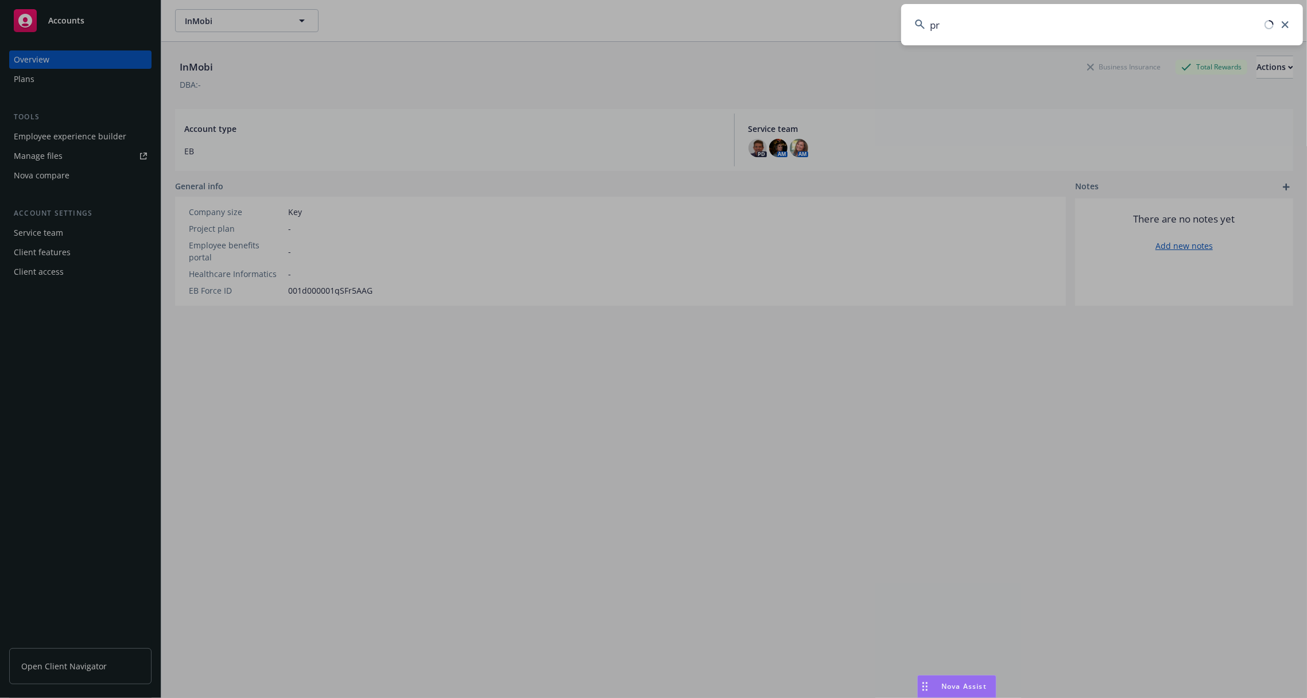
type input "p"
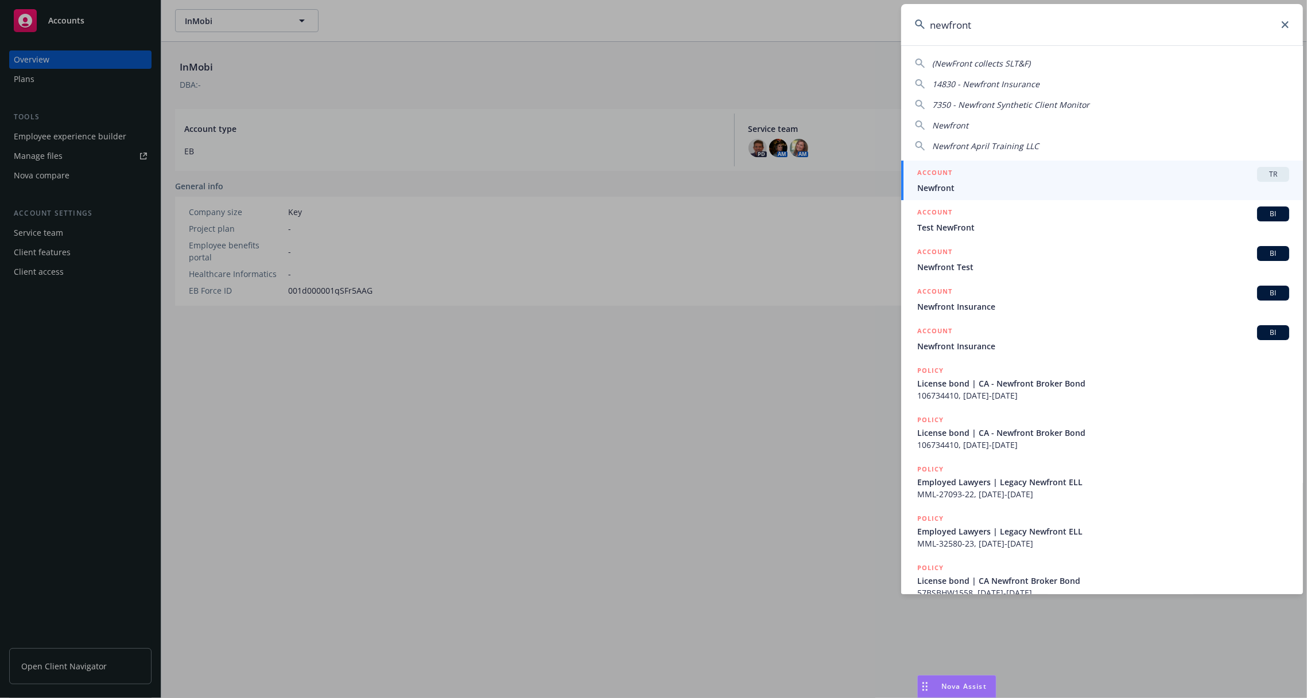
type input "newfront"
click at [1085, 178] on div "ACCOUNT TR" at bounding box center [1103, 174] width 372 height 15
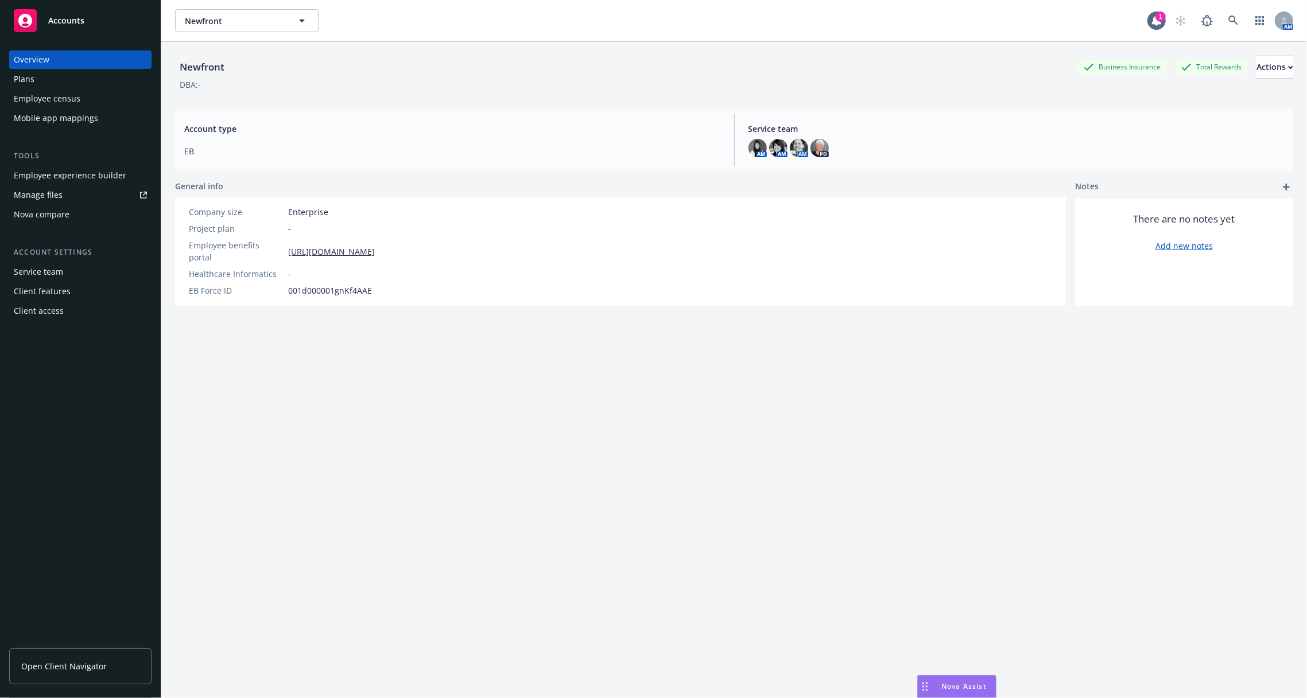
click at [88, 84] on div "Plans" at bounding box center [80, 79] width 133 height 18
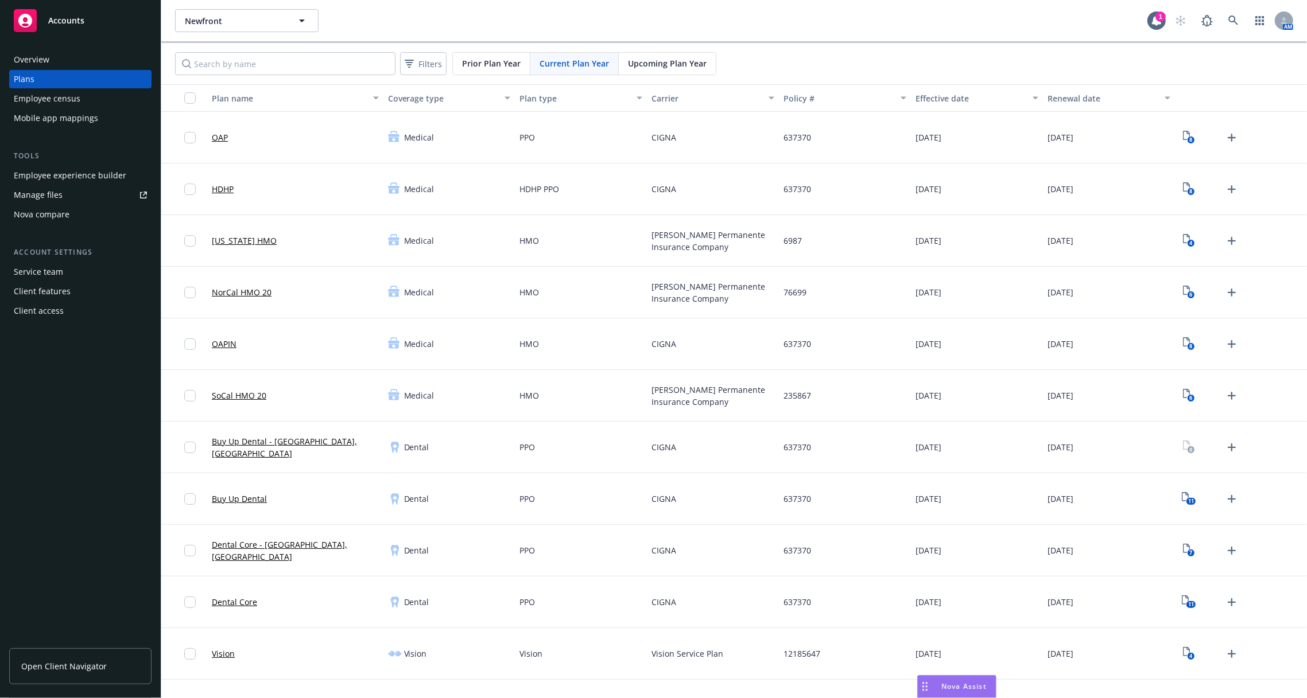
scroll to position [21, 0]
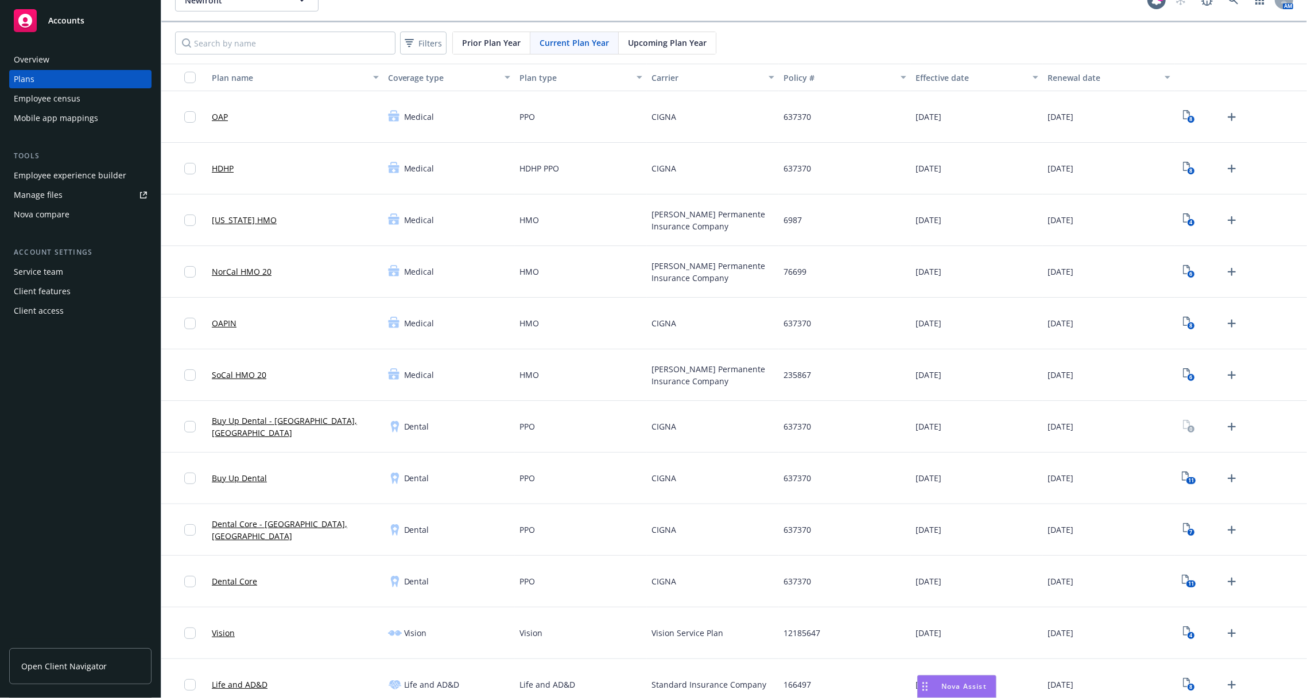
click at [225, 322] on link "OAPIN" at bounding box center [224, 323] width 25 height 12
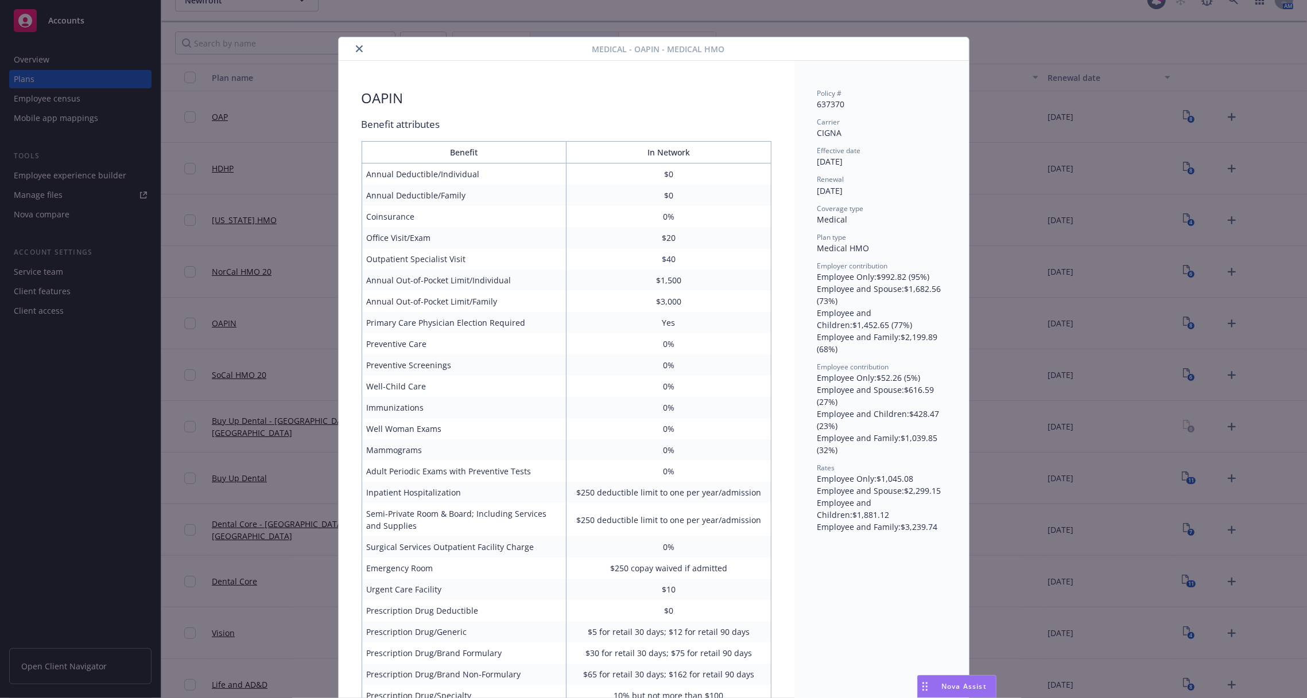
scroll to position [34, 0]
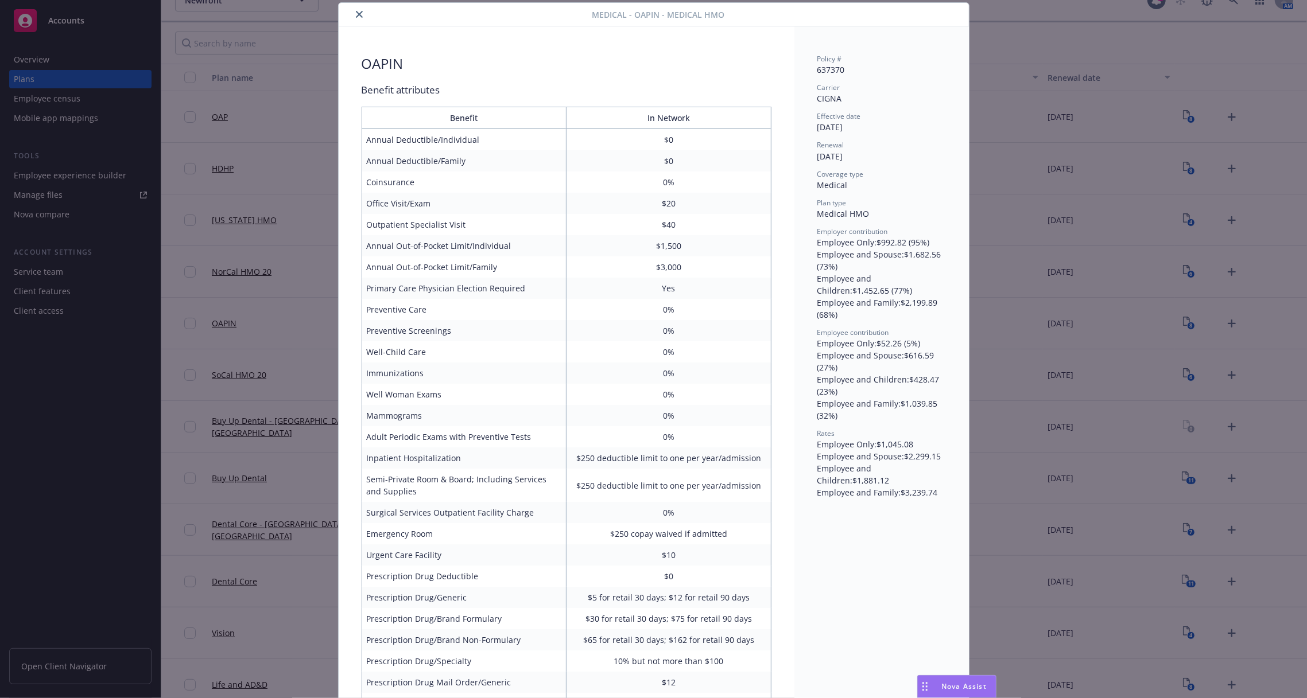
click at [356, 13] on icon "close" at bounding box center [359, 14] width 7 height 7
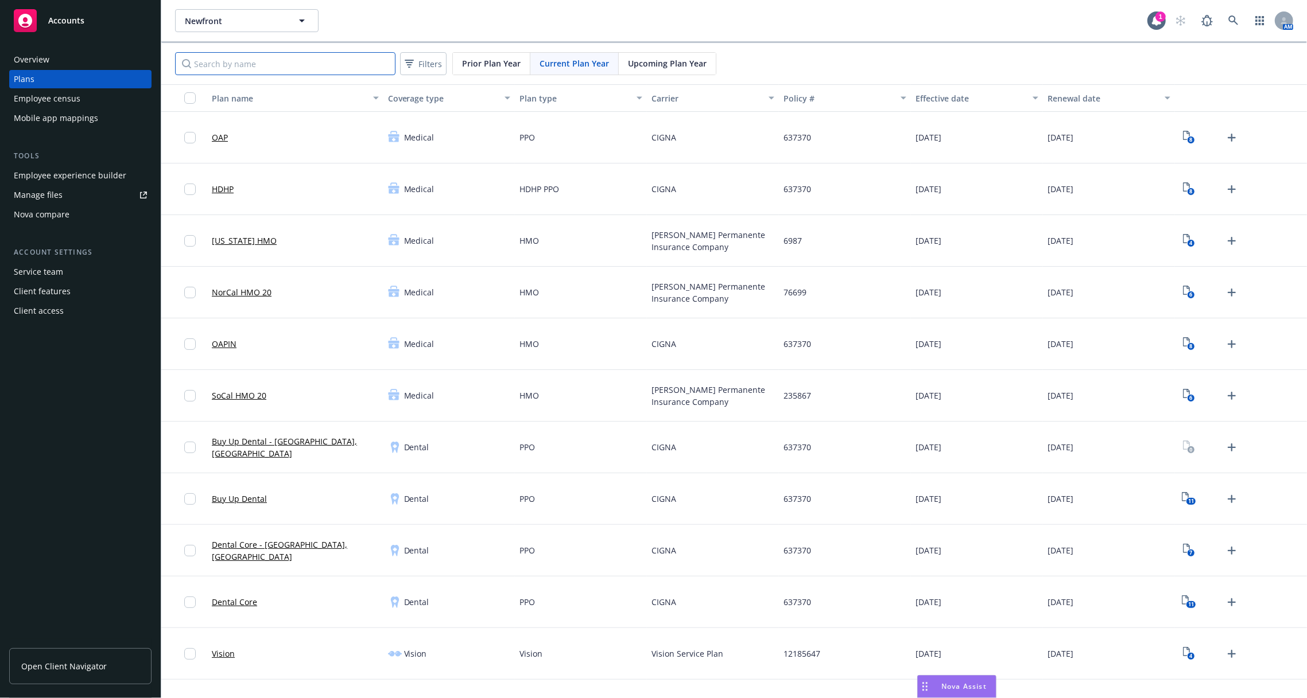
click at [277, 64] on input "Search by name" at bounding box center [285, 63] width 220 height 23
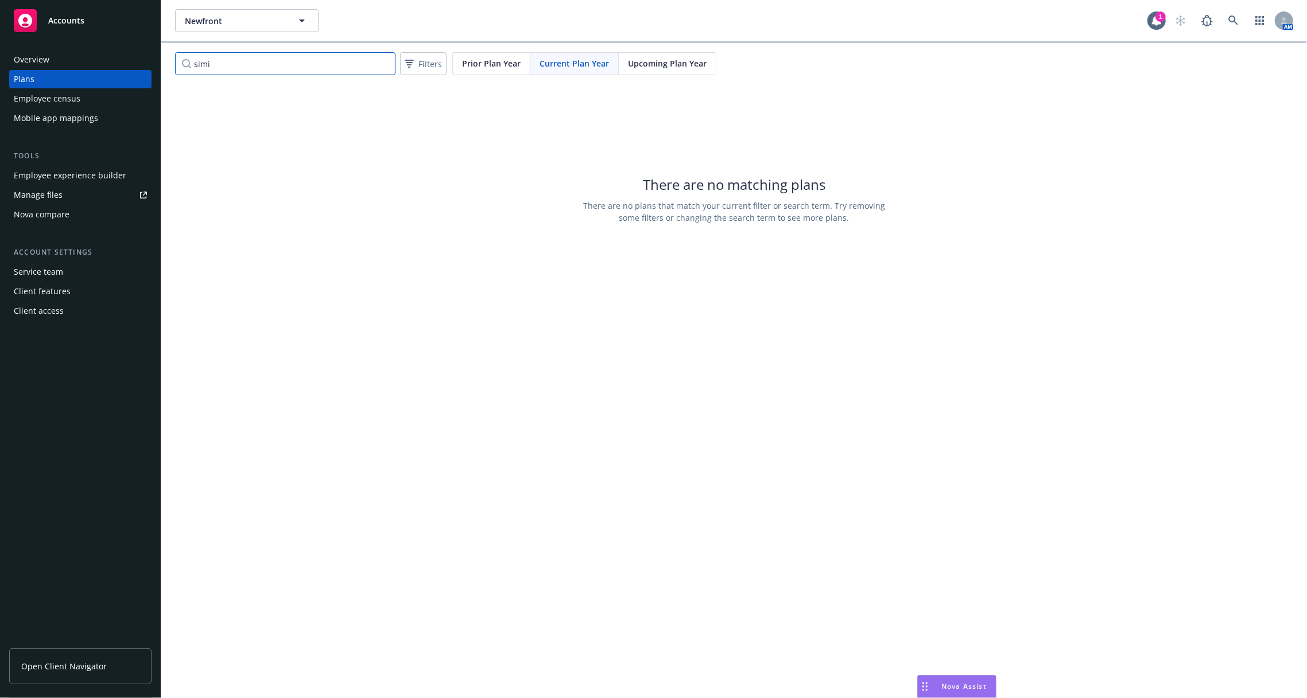
type input "simi"
click at [87, 108] on div "Overview Plans Employee census Mobile app mappings" at bounding box center [80, 88] width 142 height 77
click at [75, 100] on div "Employee census" at bounding box center [47, 99] width 67 height 18
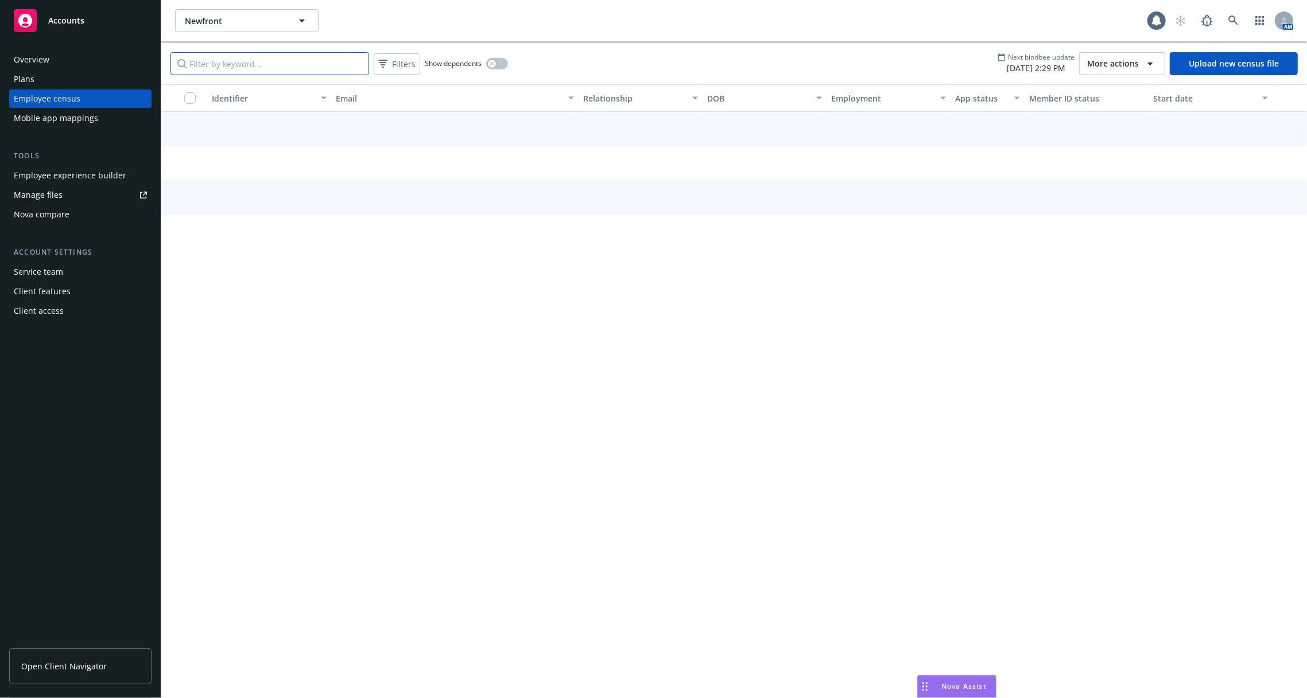
click at [277, 70] on input "Filter by keyword..." at bounding box center [269, 63] width 199 height 23
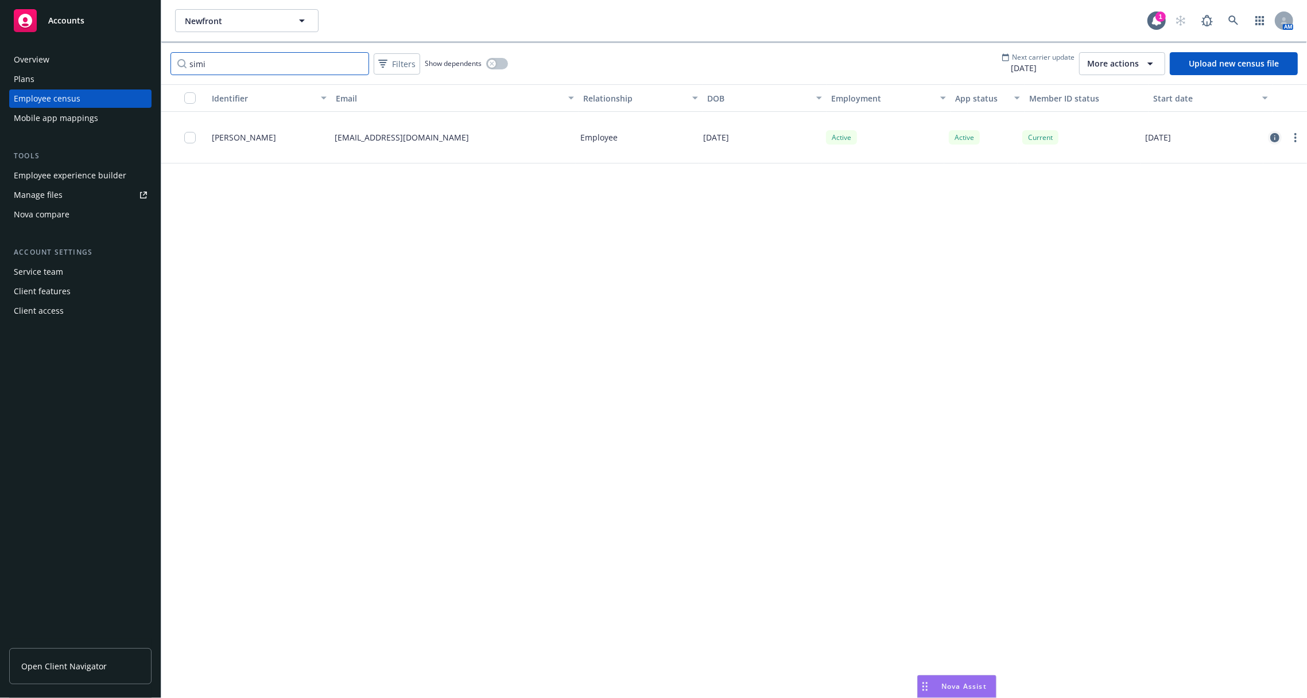
type input "simi"
click at [1273, 137] on icon "circleInformation" at bounding box center [1274, 137] width 9 height 9
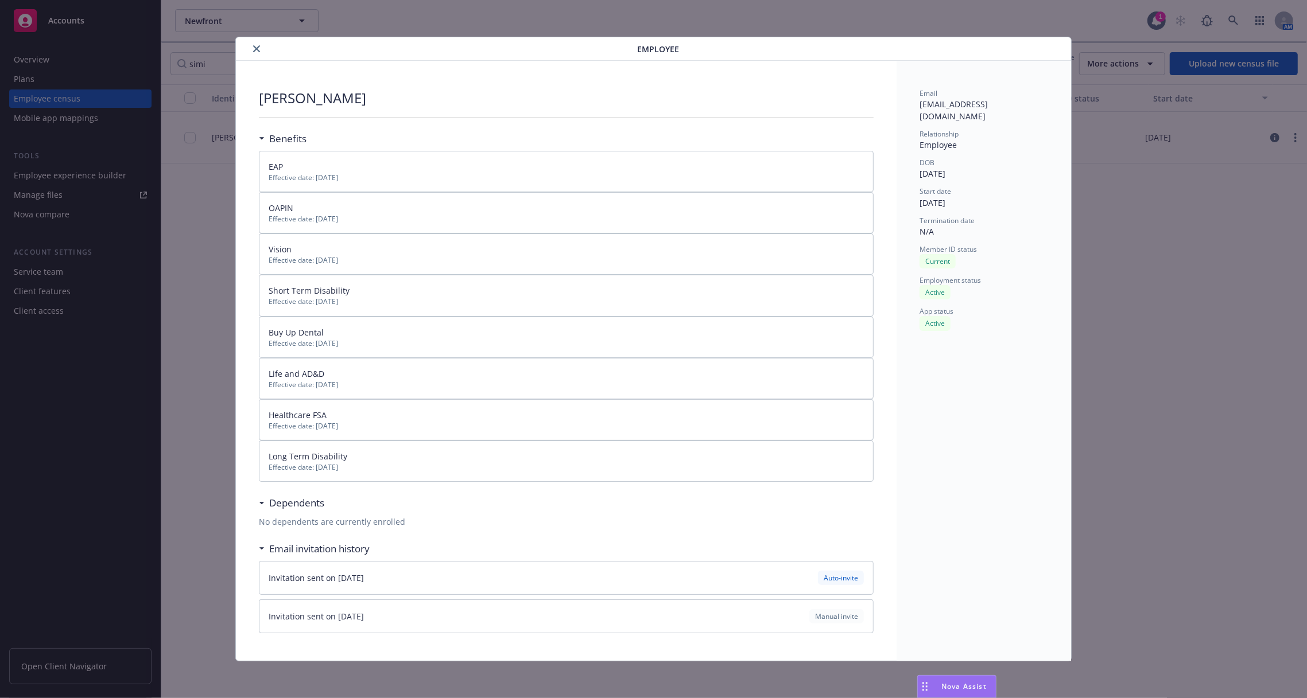
click at [256, 47] on icon "close" at bounding box center [256, 48] width 7 height 7
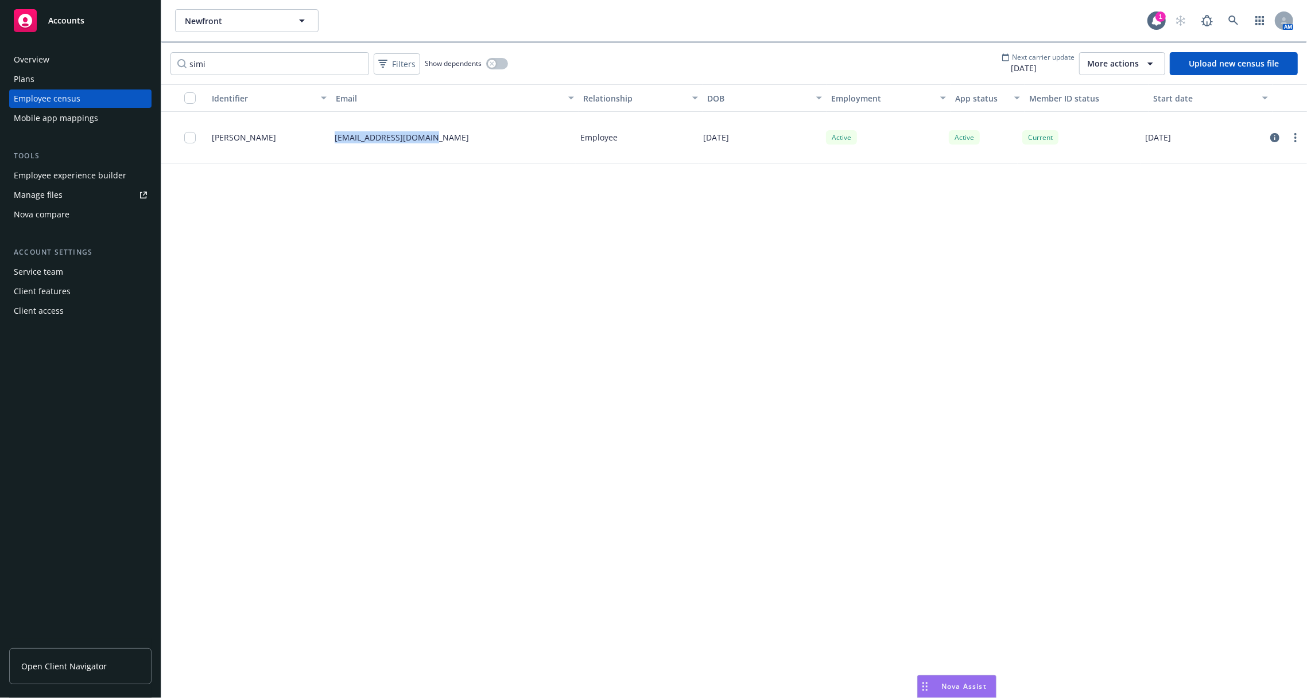
drag, startPoint x: 452, startPoint y: 142, endPoint x: 331, endPoint y: 141, distance: 121.1
click at [331, 141] on div "simi.kaur@newfront.com" at bounding box center [453, 138] width 246 height 52
copy p "simi.kaur@newfront.com"
click at [1273, 134] on icon "circleInformation" at bounding box center [1274, 137] width 9 height 9
click at [1029, 60] on span "Next carrier update" at bounding box center [1043, 57] width 63 height 10
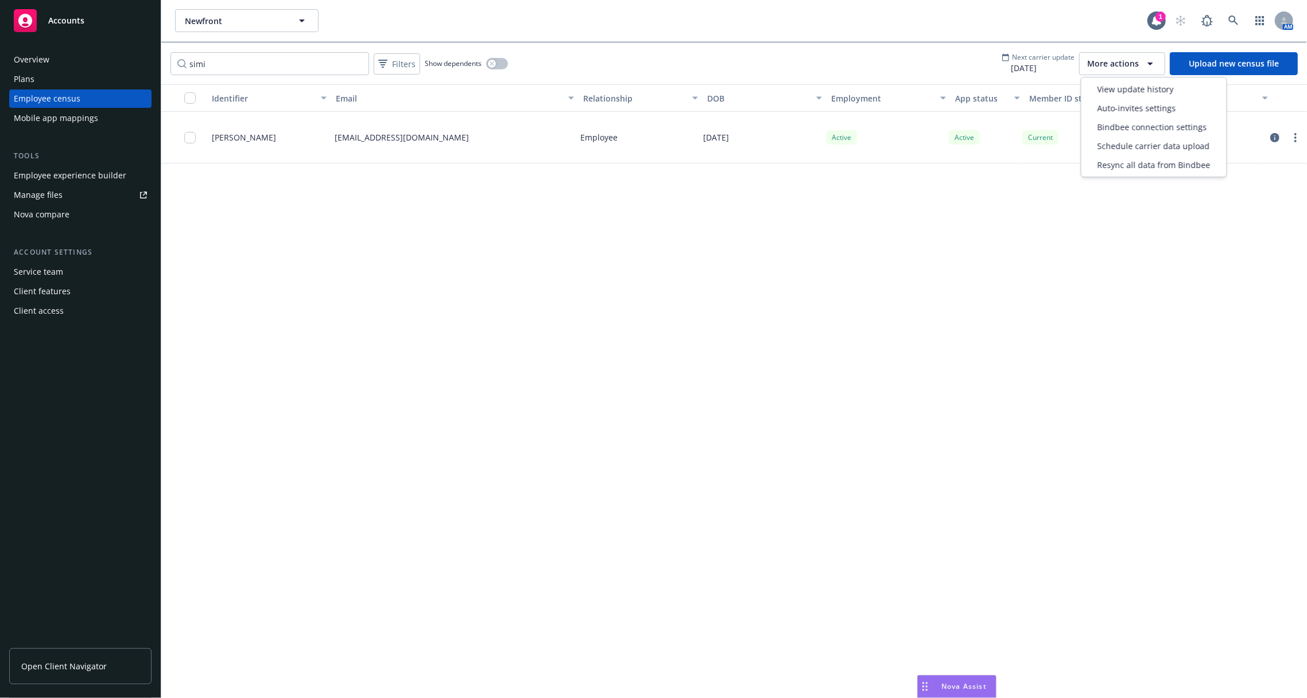
click at [1101, 55] on button "More actions" at bounding box center [1122, 63] width 86 height 23
click at [1239, 20] on link at bounding box center [1233, 20] width 23 height 23
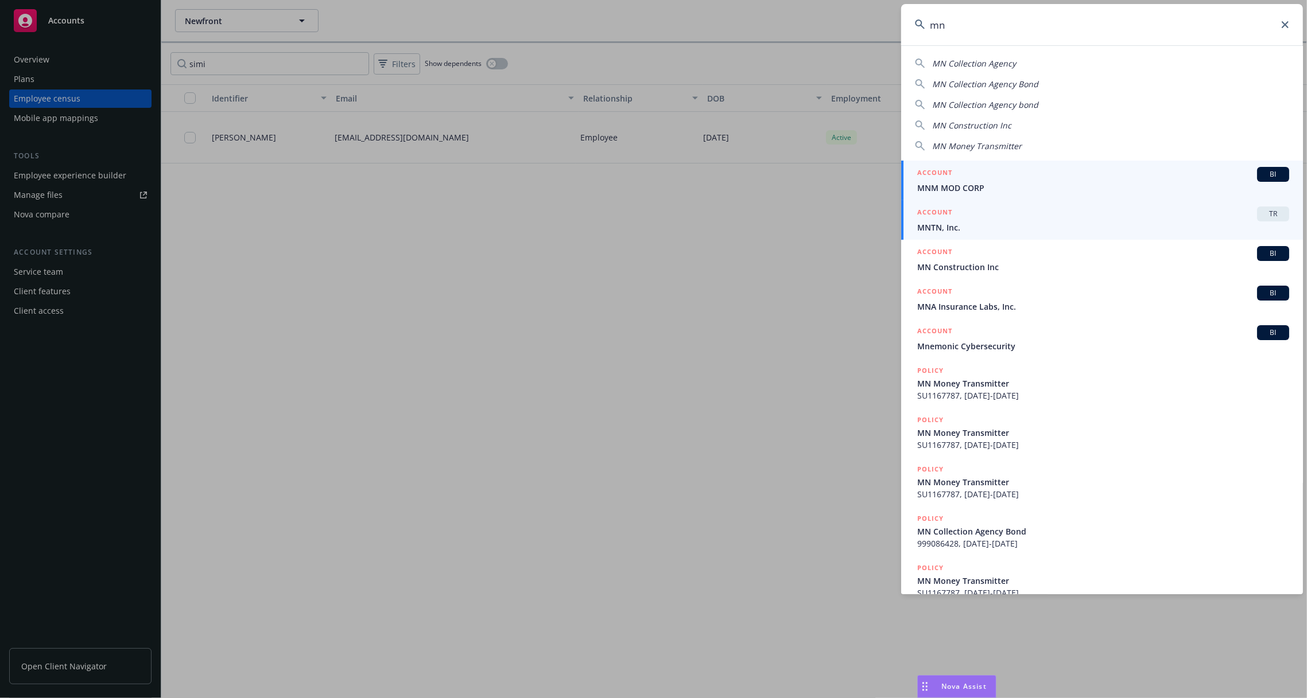
type input "mn"
click at [1140, 223] on span "MNTN, Inc." at bounding box center [1103, 227] width 372 height 12
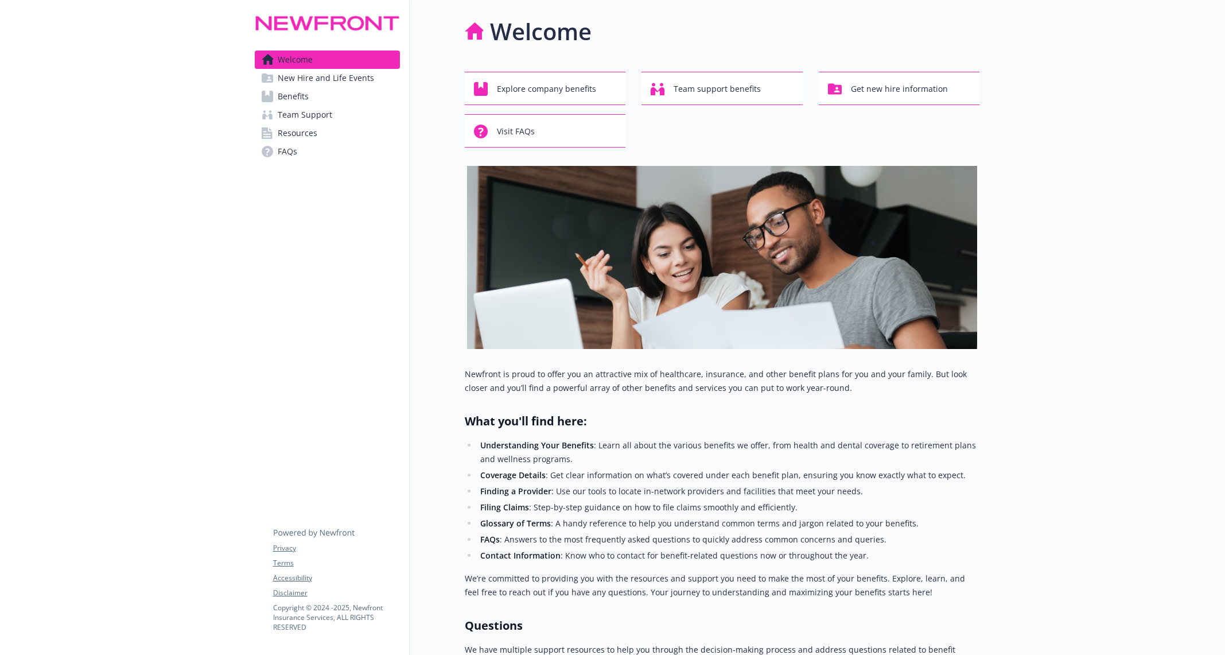
click at [362, 103] on link "Benefits" at bounding box center [327, 96] width 145 height 18
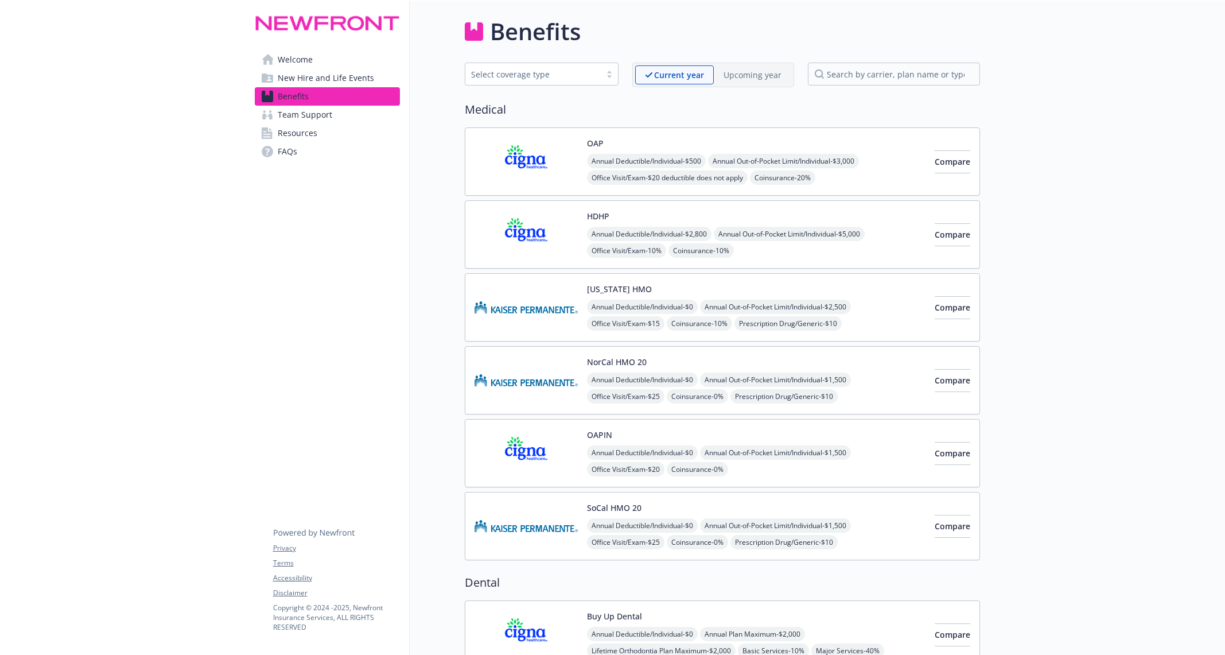
scroll to position [48, 0]
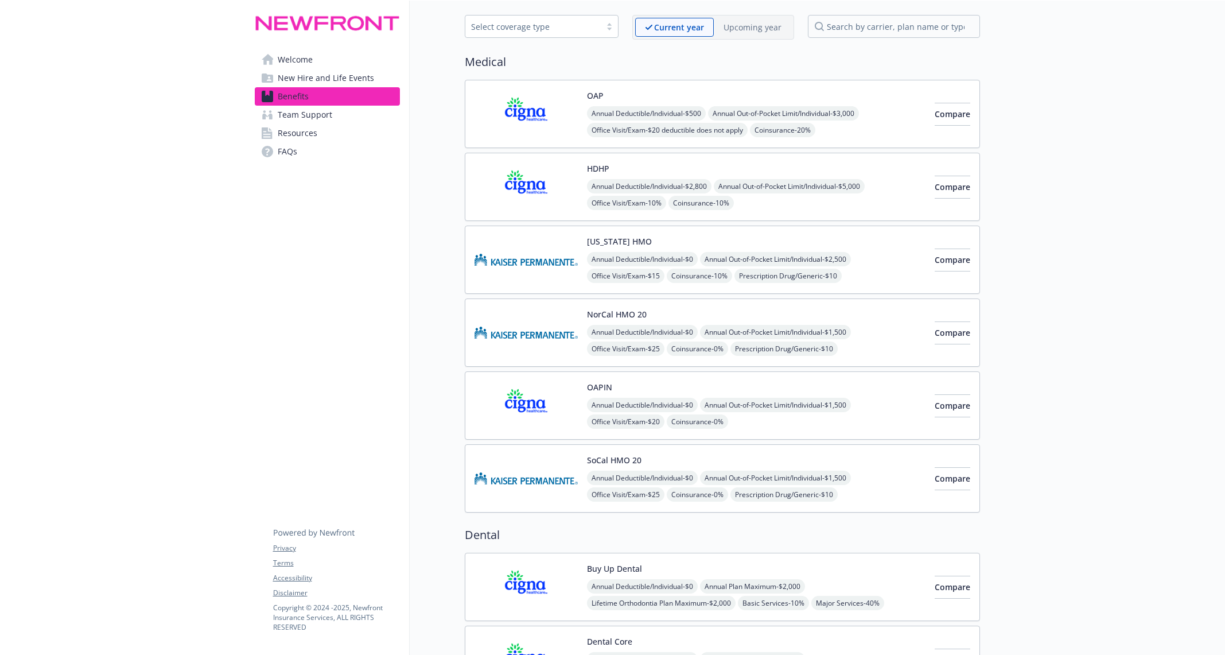
click at [520, 367] on div "OAP Annual Deductible/Individual - $500 Annual Out-of-Pocket Limit/Individual -…" at bounding box center [722, 296] width 515 height 433
click at [518, 382] on img at bounding box center [526, 405] width 103 height 49
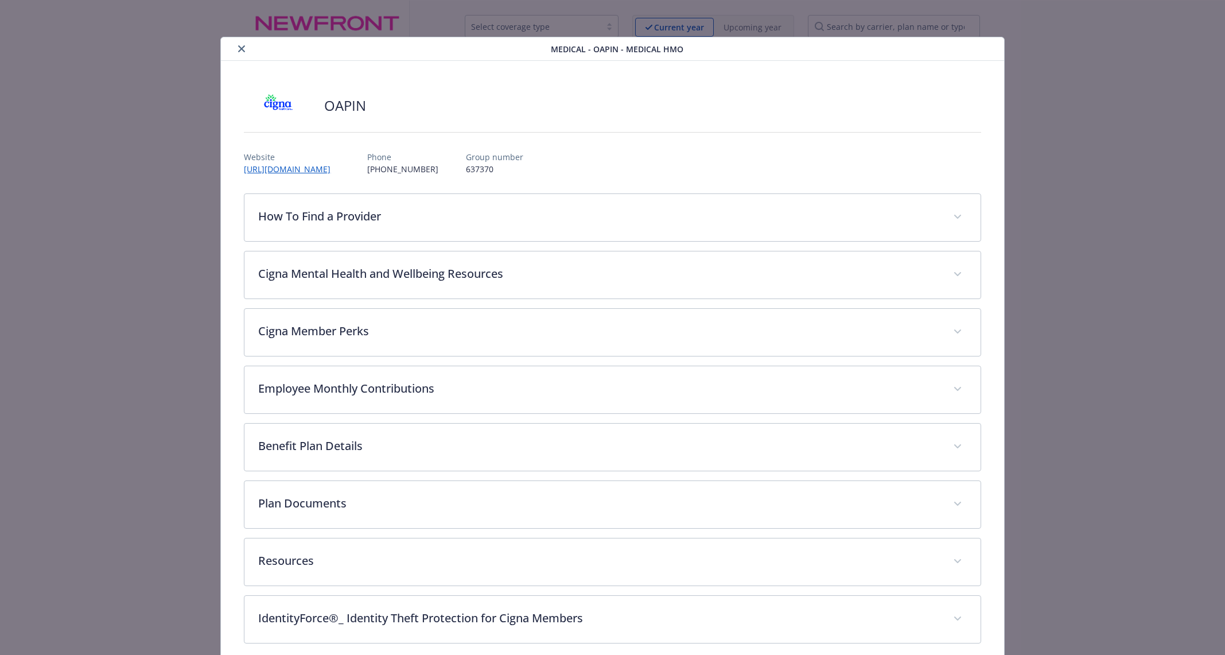
scroll to position [9, 0]
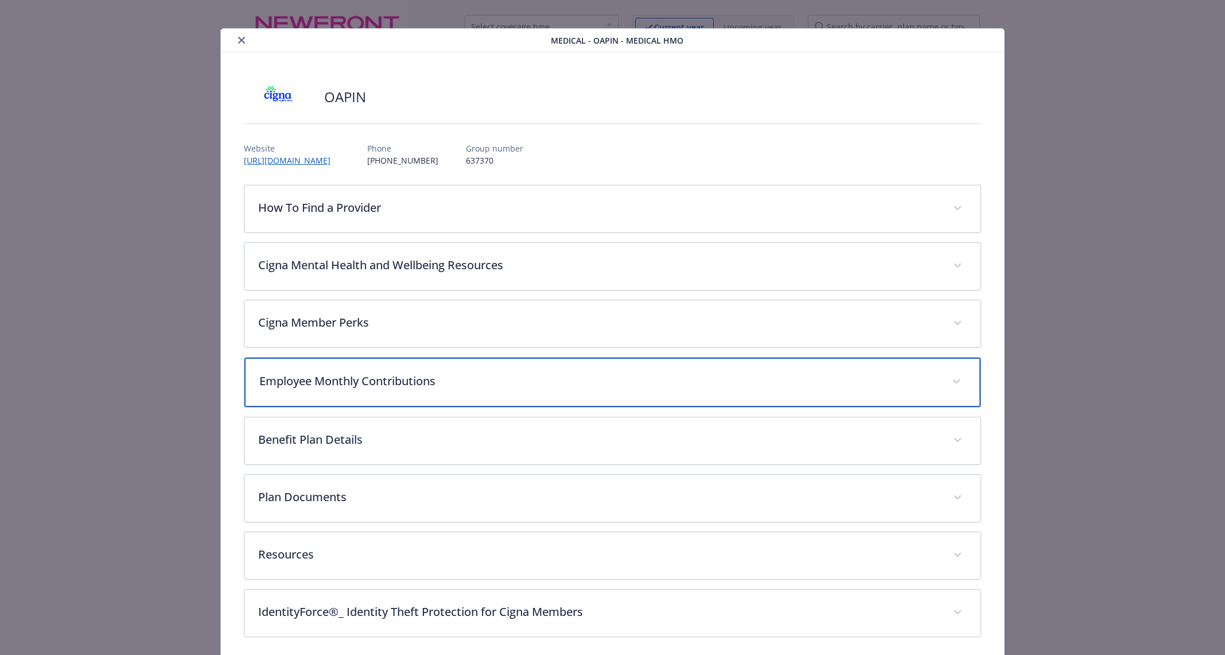
click at [466, 382] on p "Employee Monthly Contributions" at bounding box center [598, 380] width 678 height 17
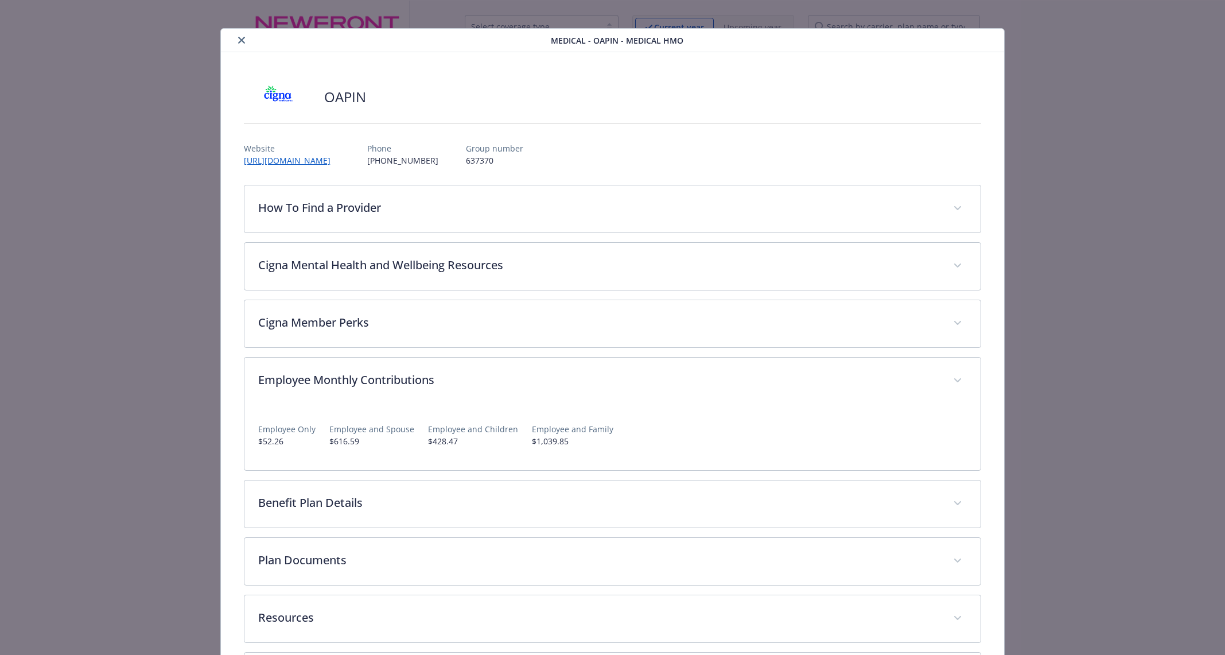
click at [243, 44] on button "close" at bounding box center [242, 40] width 14 height 14
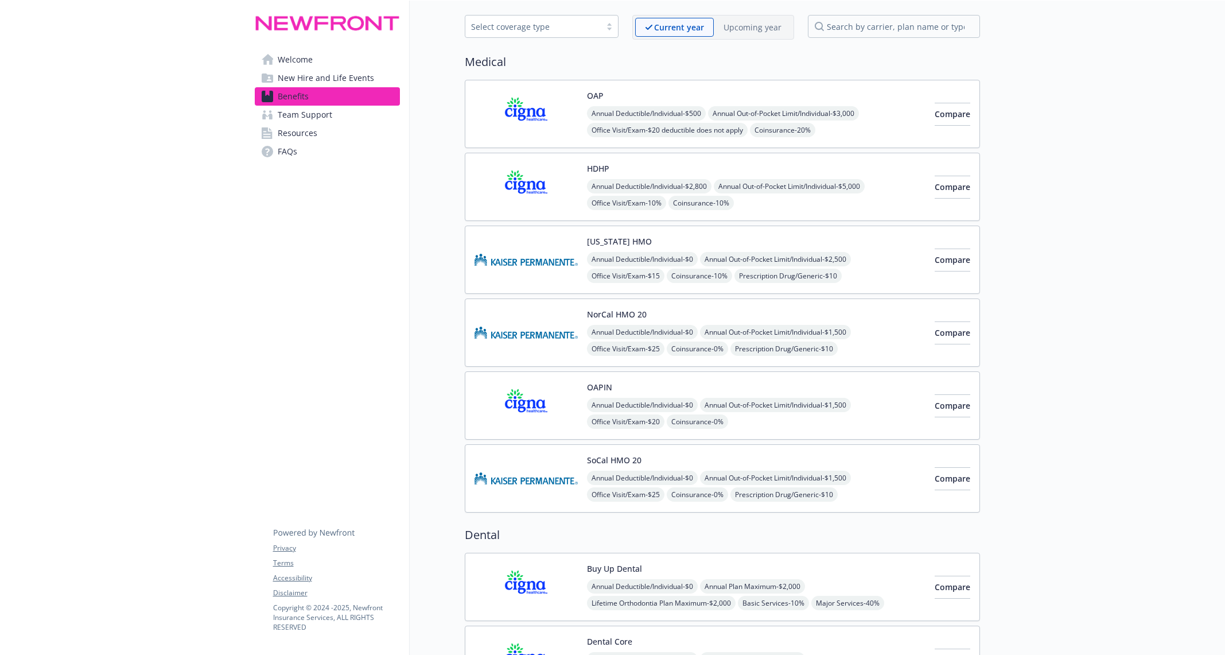
click at [526, 325] on img at bounding box center [526, 332] width 103 height 49
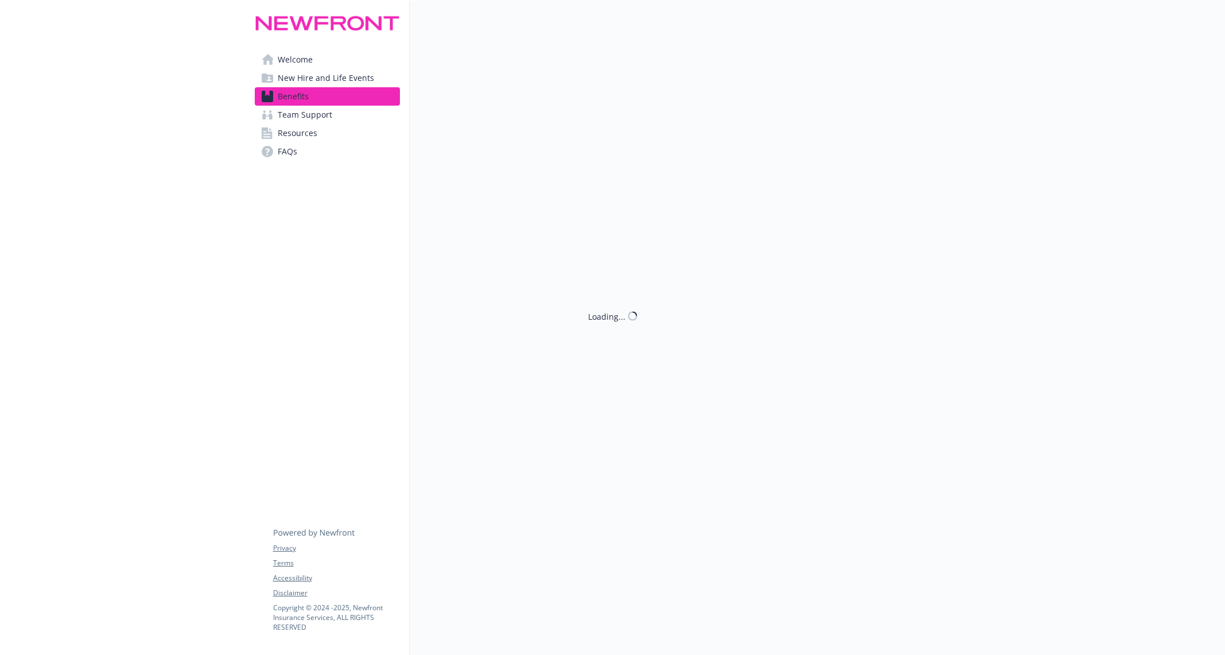
scroll to position [48, 0]
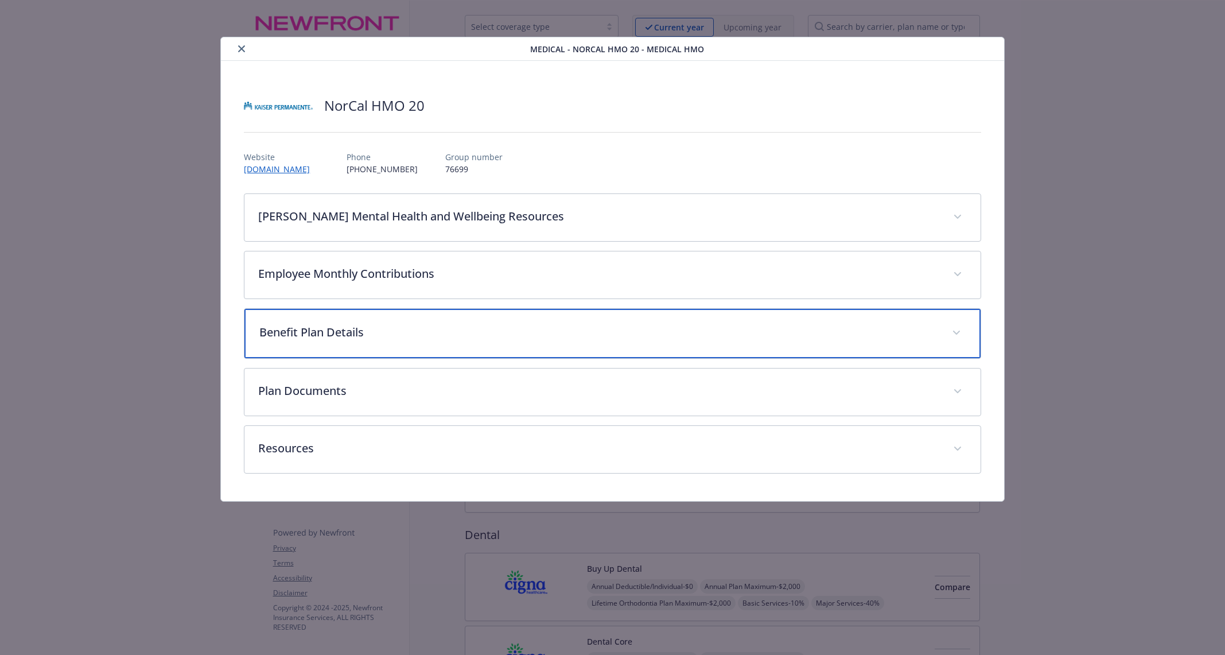
click at [514, 329] on p "Benefit Plan Details" at bounding box center [598, 332] width 678 height 17
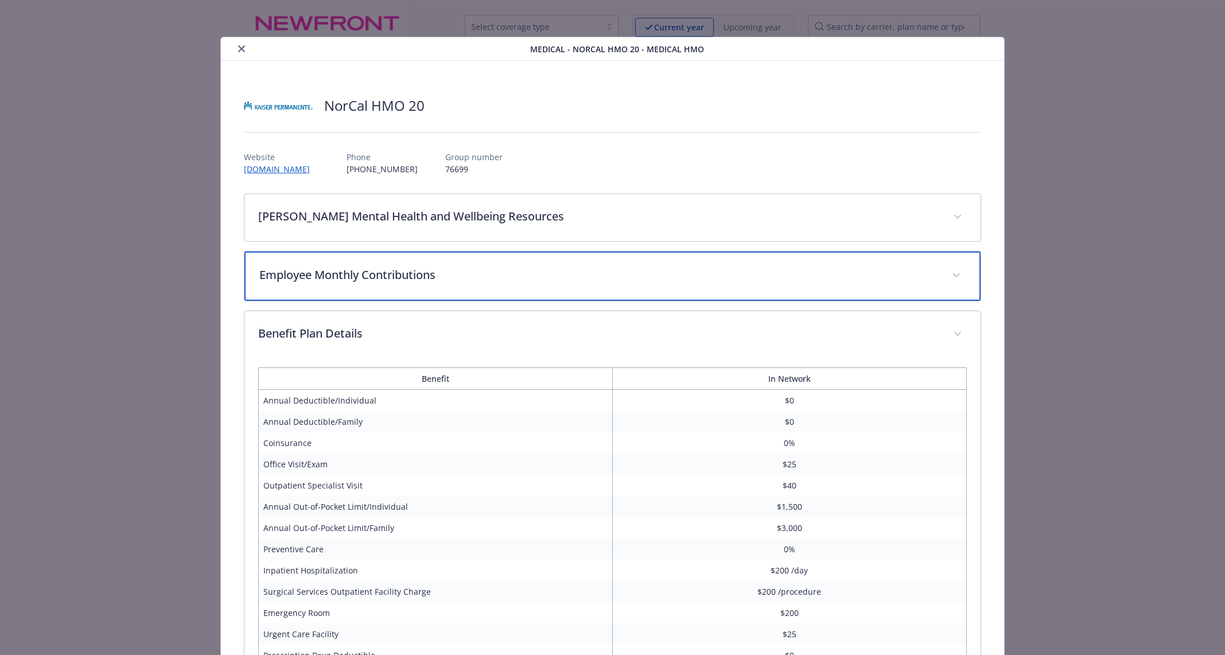
click at [512, 279] on p "Employee Monthly Contributions" at bounding box center [598, 274] width 678 height 17
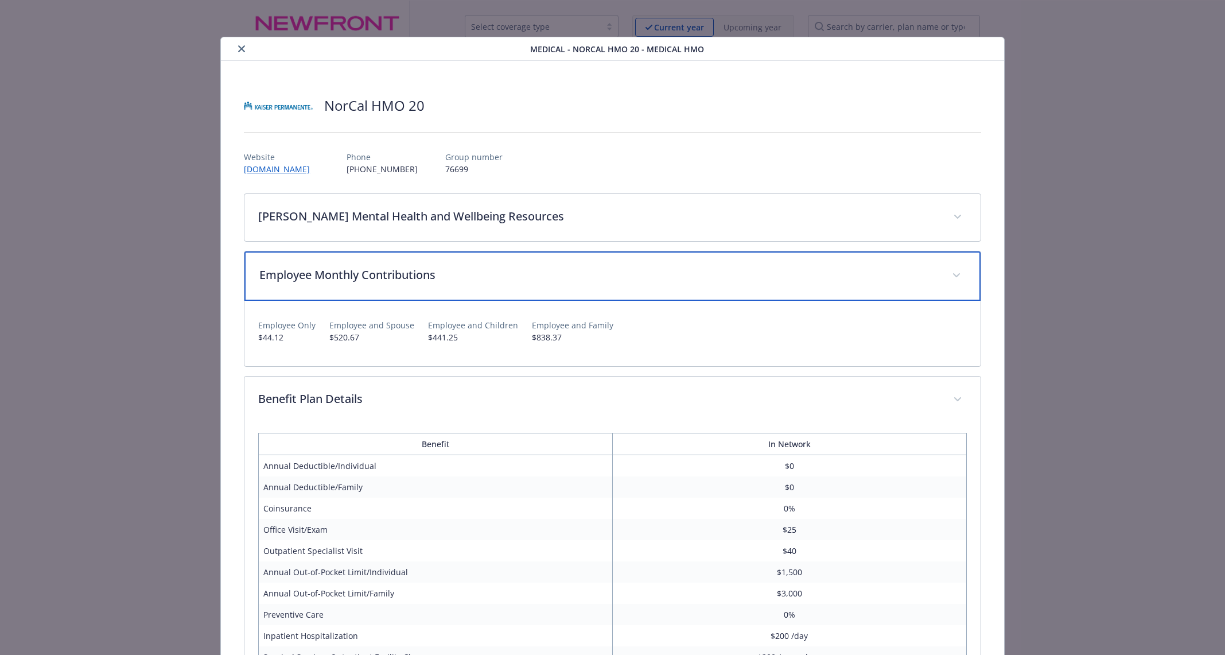
click at [512, 279] on p "Employee Monthly Contributions" at bounding box center [598, 274] width 678 height 17
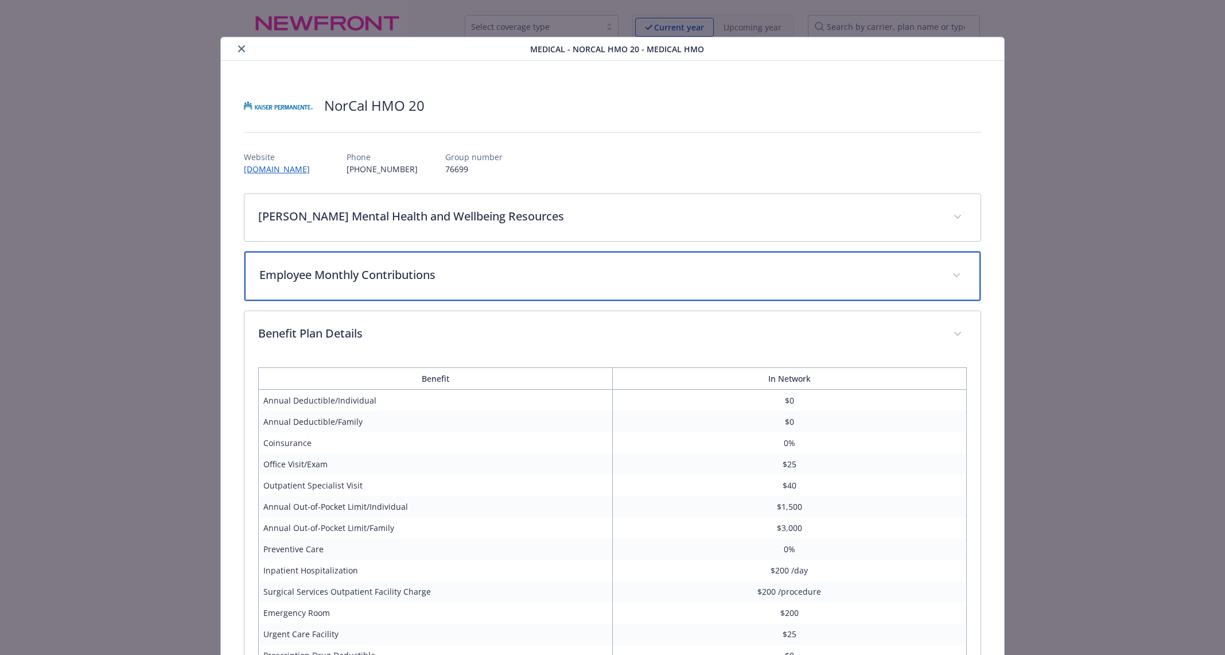
click at [695, 282] on div "Employee Monthly Contributions" at bounding box center [612, 275] width 736 height 49
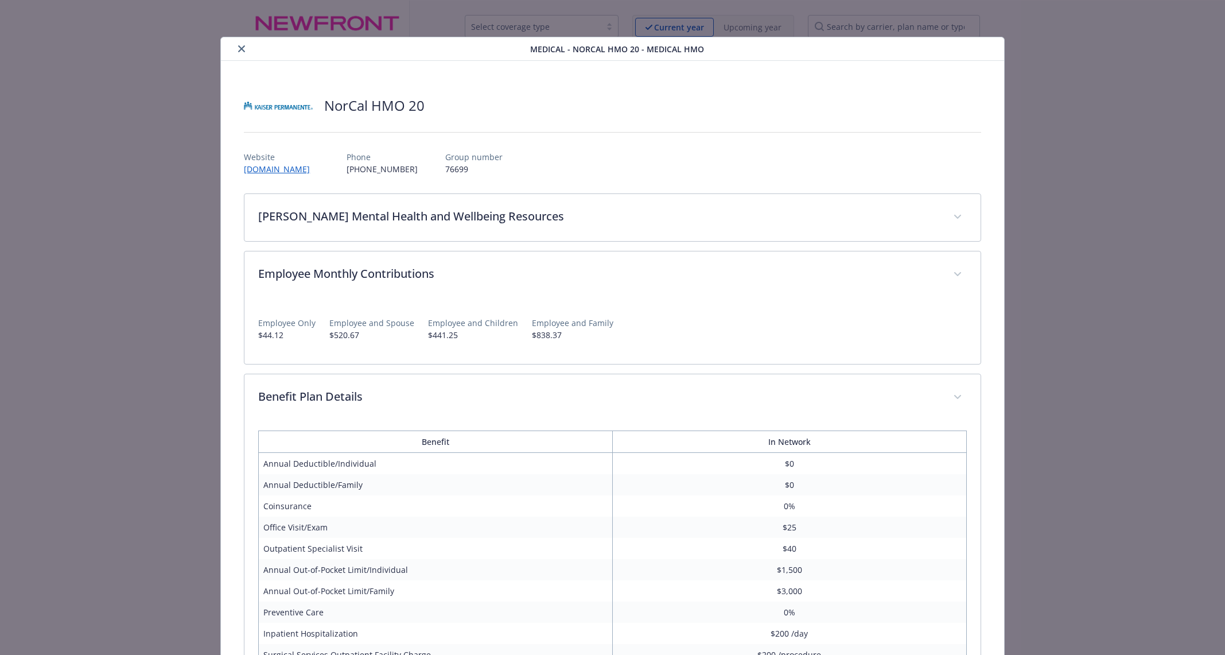
click at [242, 48] on icon "close" at bounding box center [241, 48] width 7 height 7
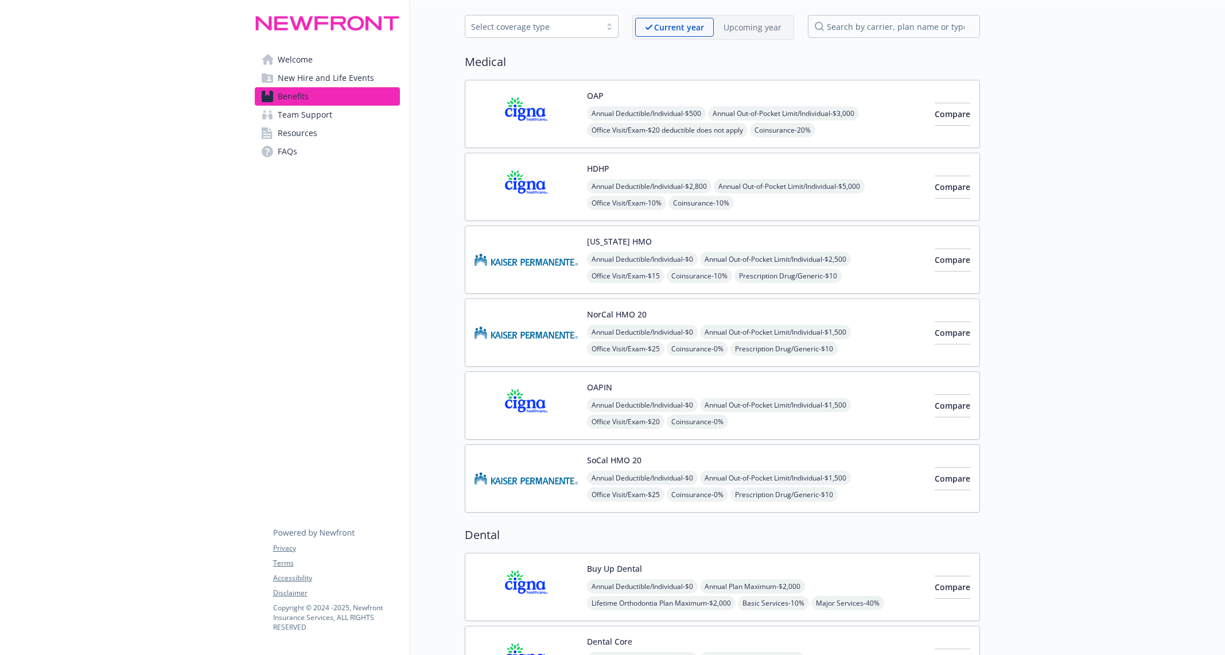
click at [554, 108] on img at bounding box center [526, 114] width 103 height 49
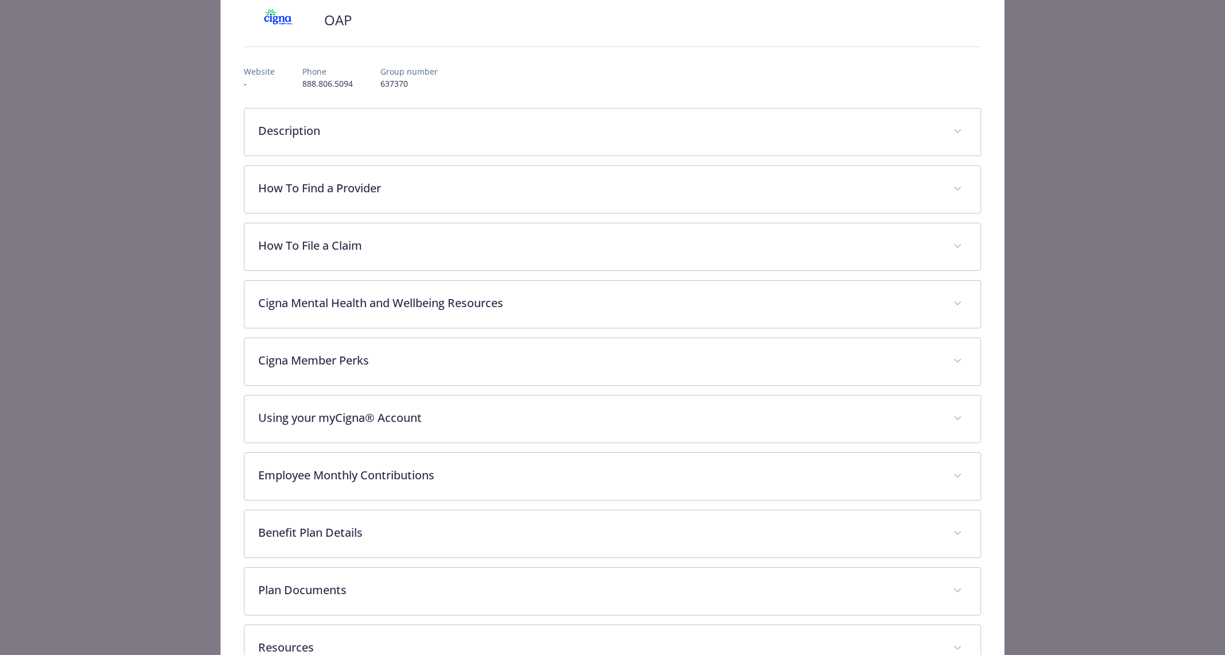
scroll to position [87, 0]
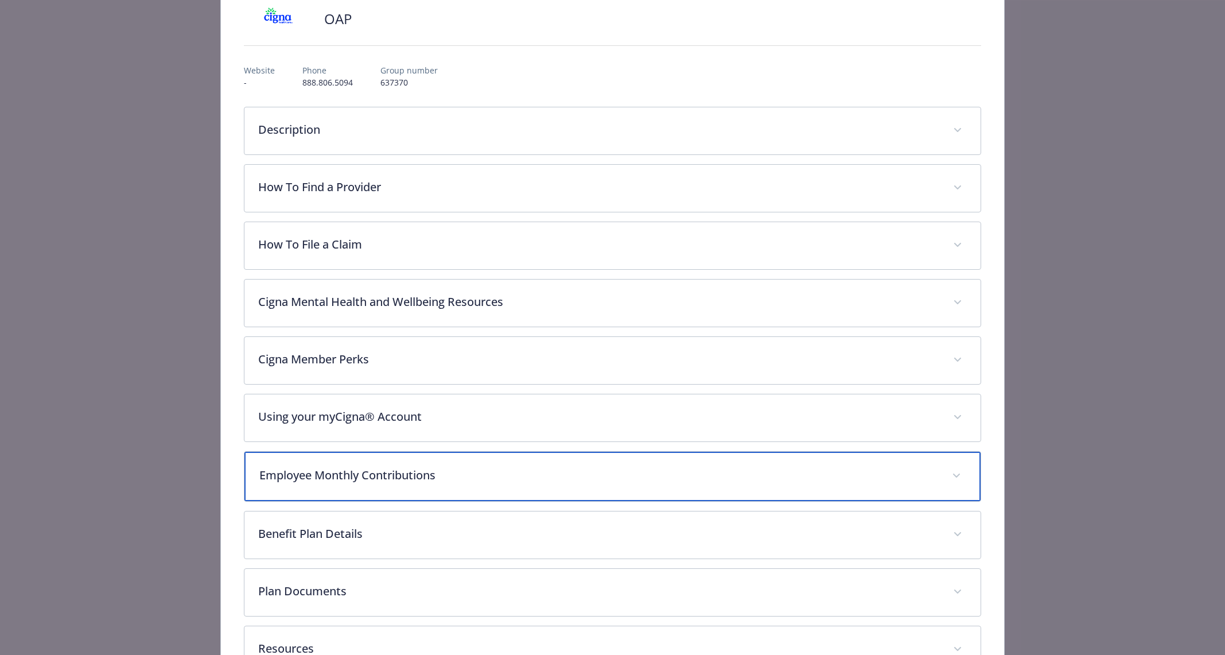
click at [479, 469] on p "Employee Monthly Contributions" at bounding box center [598, 475] width 678 height 17
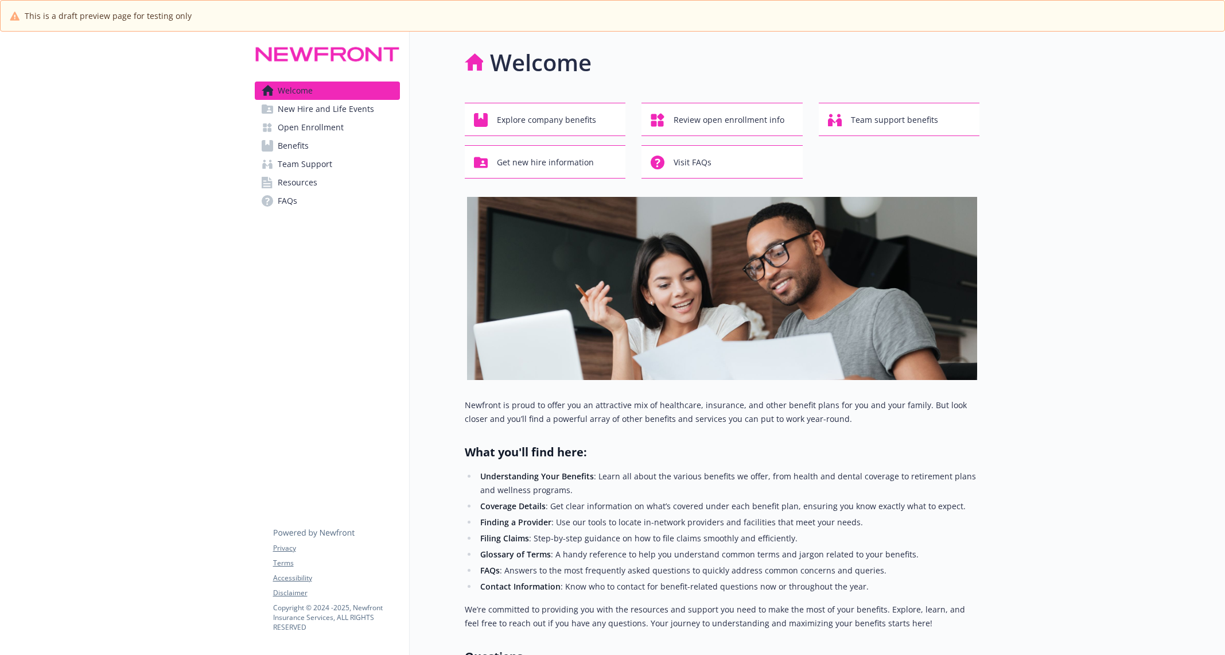
click at [322, 119] on span "Open Enrollment" at bounding box center [311, 127] width 66 height 18
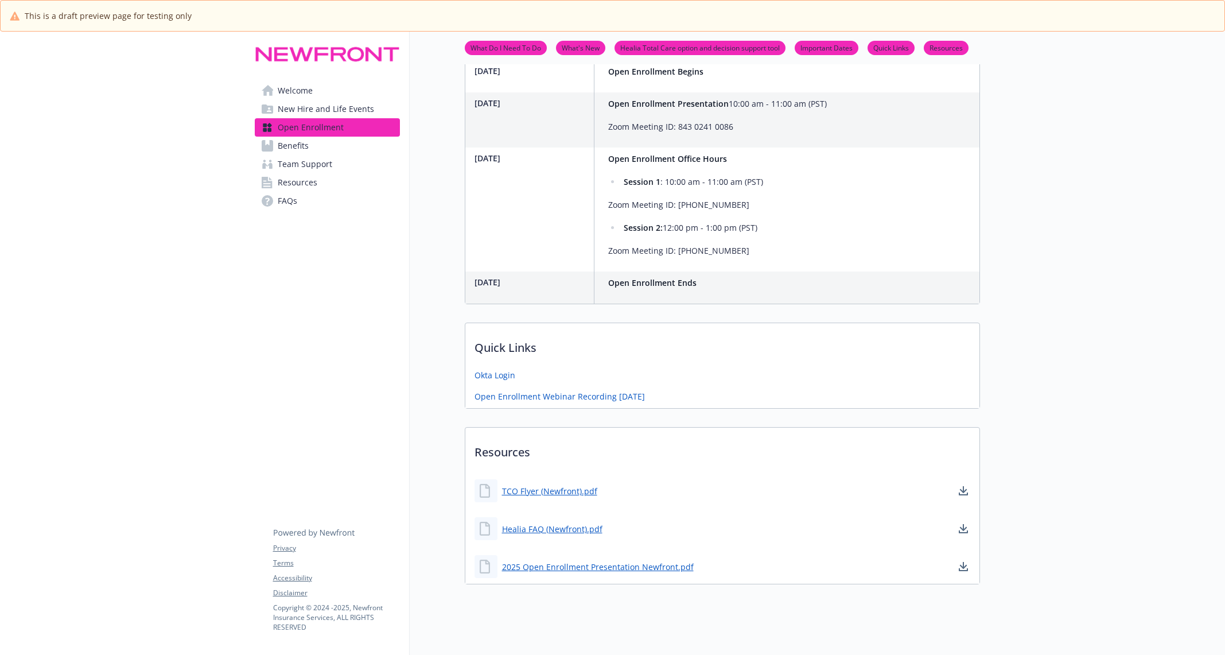
click at [334, 151] on link "Benefits" at bounding box center [327, 146] width 145 height 18
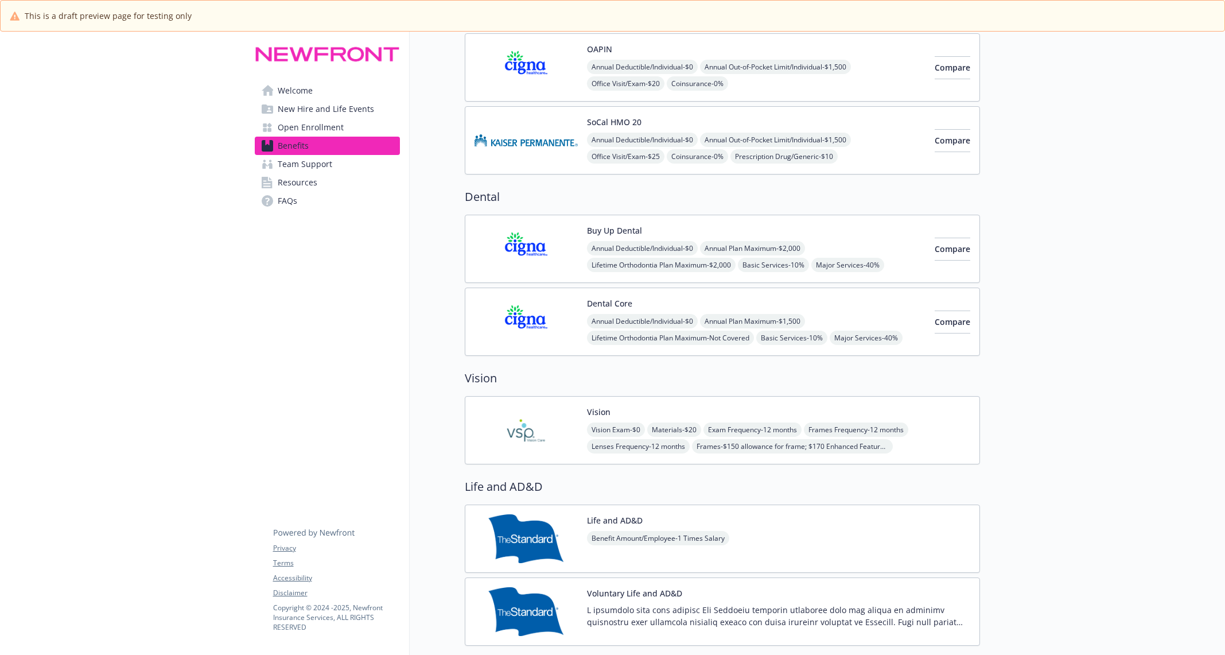
click at [335, 106] on span "New Hire and Life Events" at bounding box center [326, 109] width 96 height 18
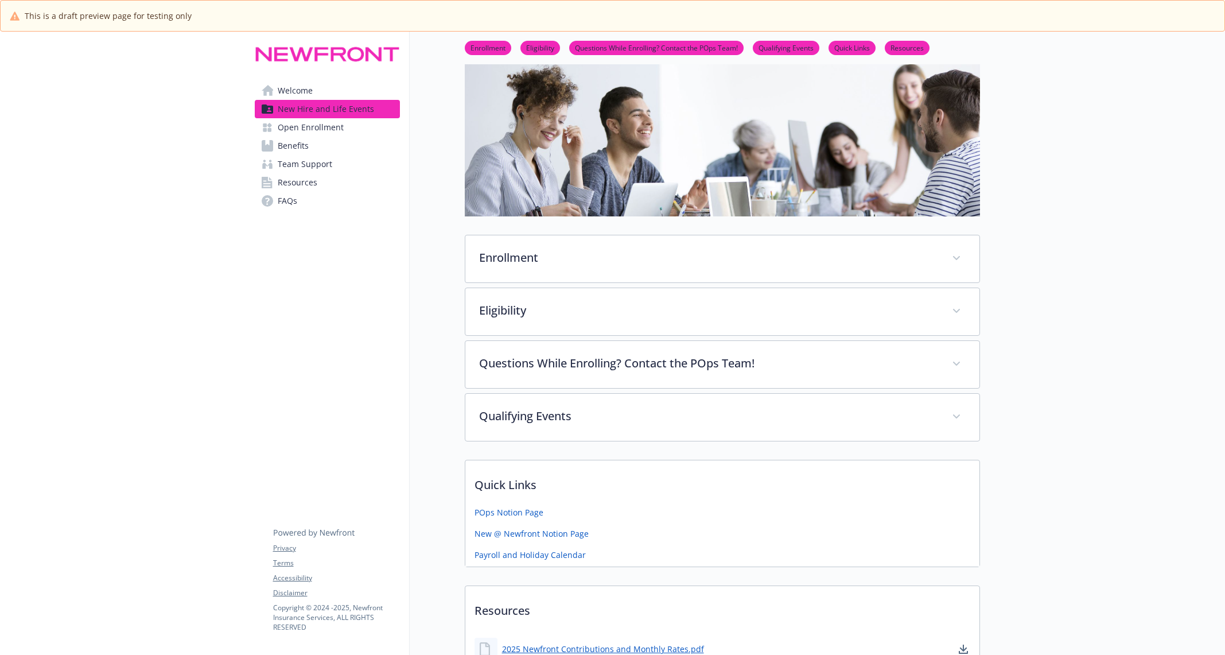
scroll to position [244, 0]
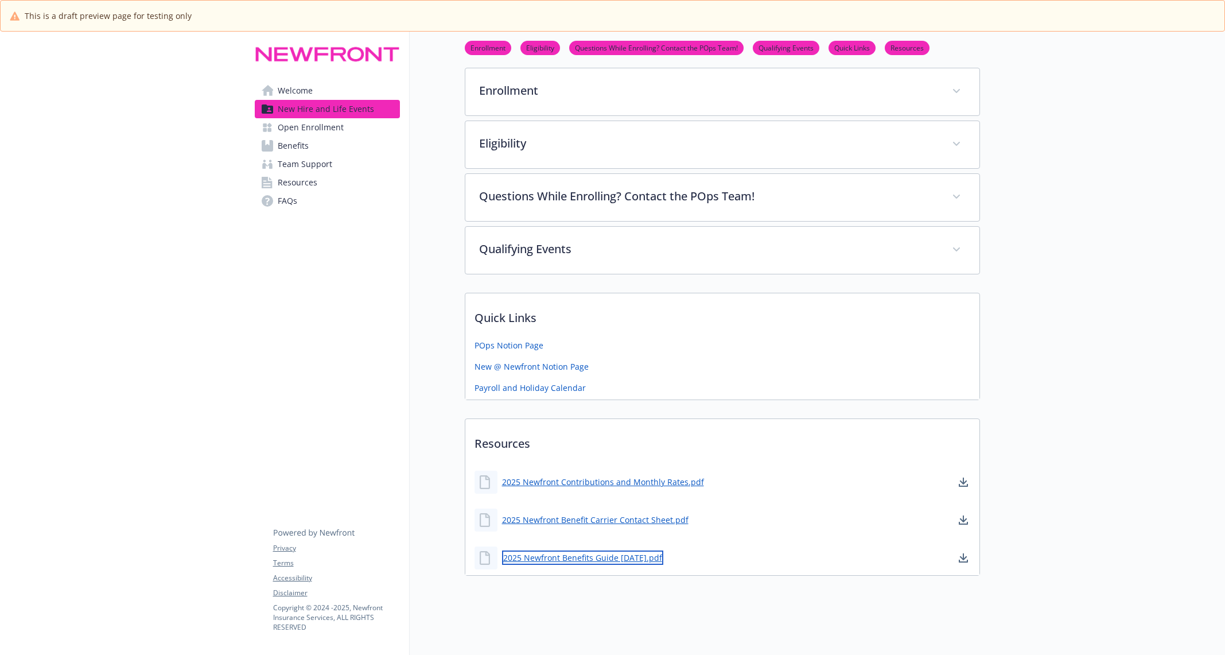
click at [592, 557] on link "2025 Newfront Benefits Guide [DATE].pdf" at bounding box center [582, 557] width 161 height 14
click at [589, 471] on div "2025 Newfront Contributions and Monthly Rates.pdf" at bounding box center [590, 482] width 230 height 23
click at [588, 480] on link "2025 Newfront Contributions and Monthly Rates.pdf" at bounding box center [604, 482] width 204 height 14
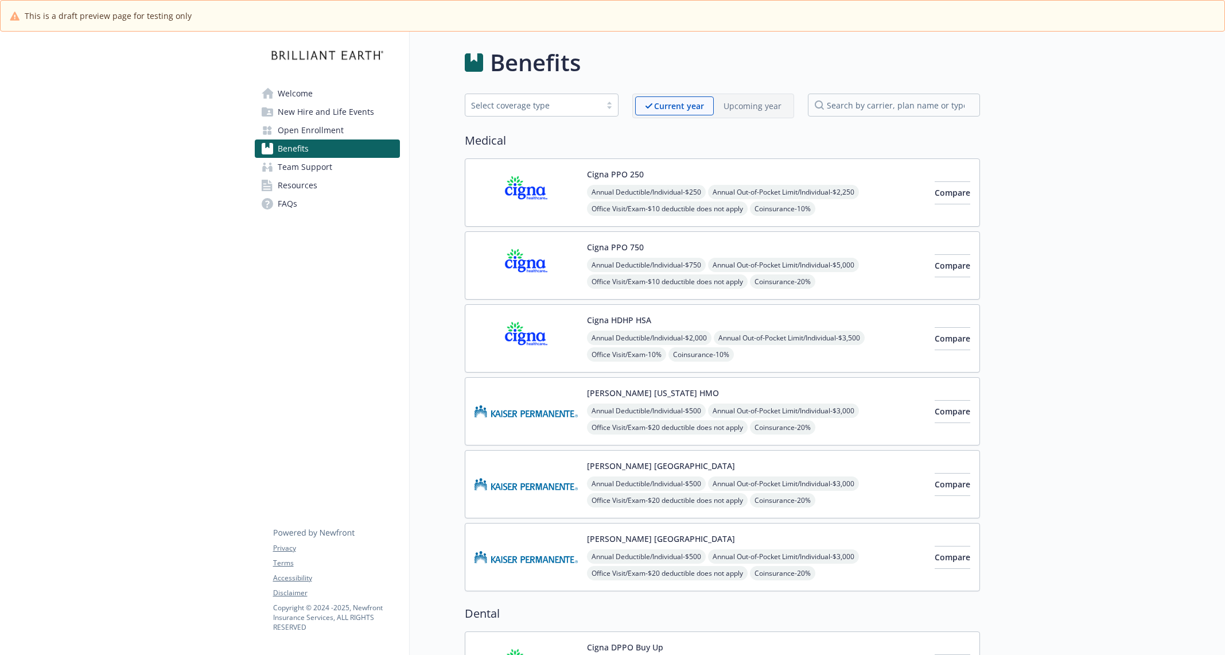
scroll to position [168, 0]
